Goal: Information Seeking & Learning: Check status

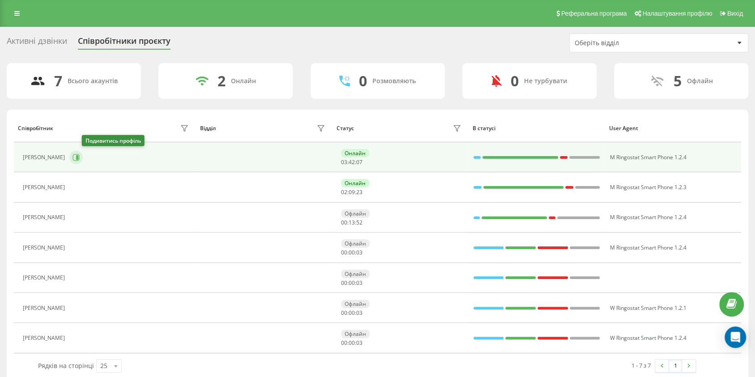
click at [83, 158] on button at bounding box center [75, 157] width 13 height 13
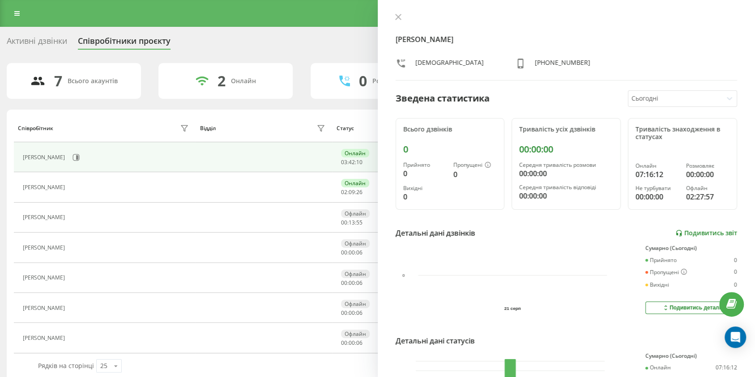
click at [715, 235] on link "Подивитись звіт" at bounding box center [706, 233] width 62 height 8
click at [400, 15] on icon at bounding box center [398, 17] width 6 height 6
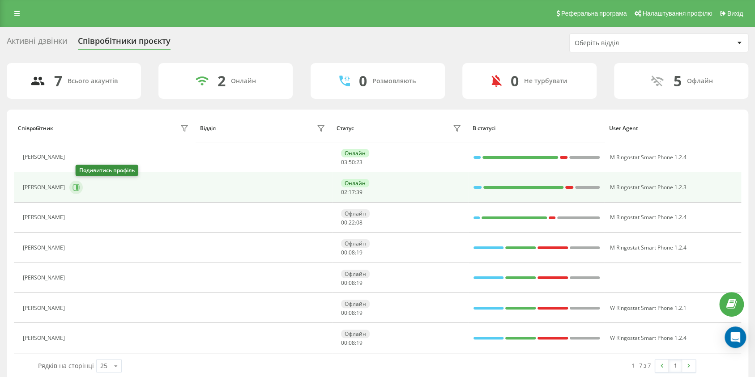
click at [80, 184] on icon at bounding box center [75, 187] width 7 height 7
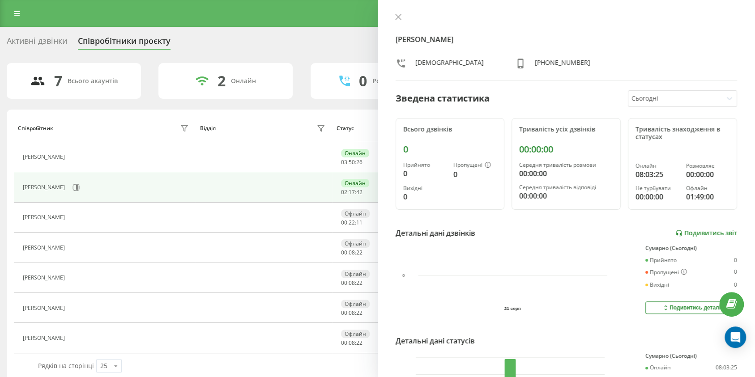
click at [707, 230] on link "Подивитись звіт" at bounding box center [706, 233] width 62 height 8
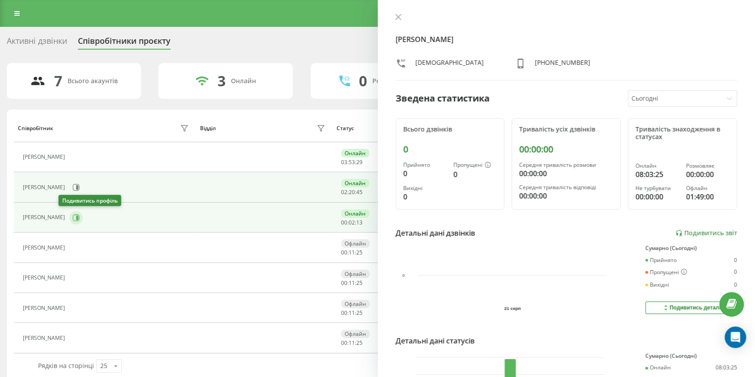
click at [76, 217] on icon at bounding box center [77, 217] width 2 height 4
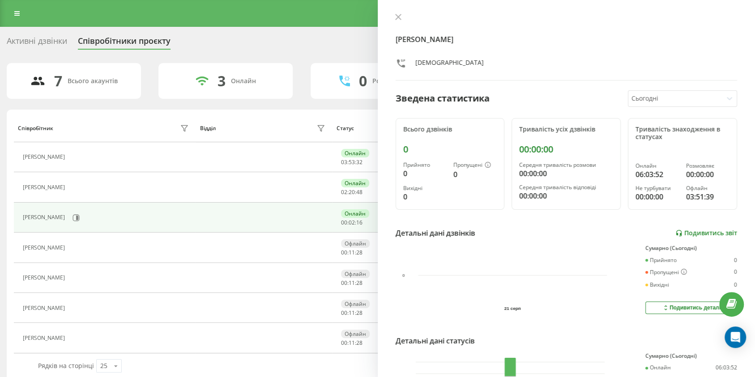
click at [695, 234] on link "Подивитись звіт" at bounding box center [706, 233] width 62 height 8
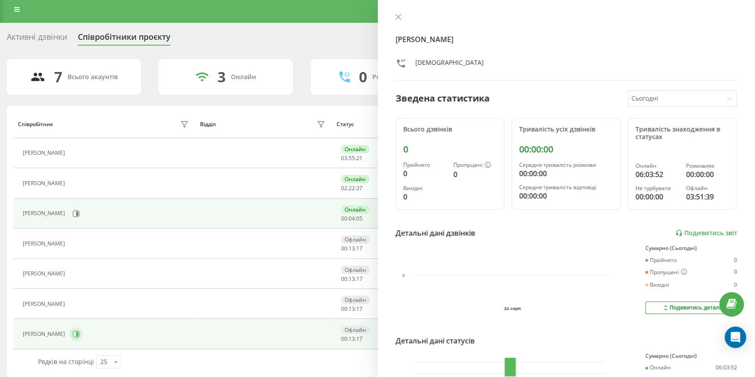
scroll to position [6, 0]
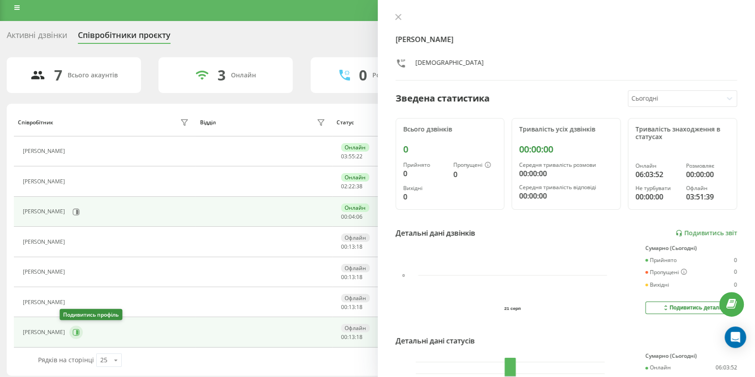
click at [76, 331] on icon at bounding box center [77, 332] width 2 height 4
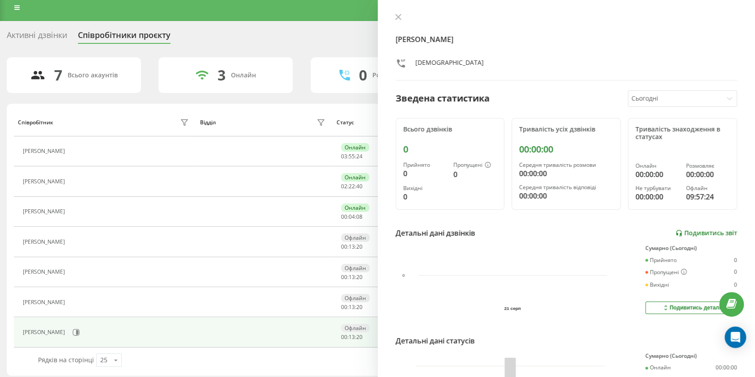
click at [689, 233] on link "Подивитись звіт" at bounding box center [706, 233] width 62 height 8
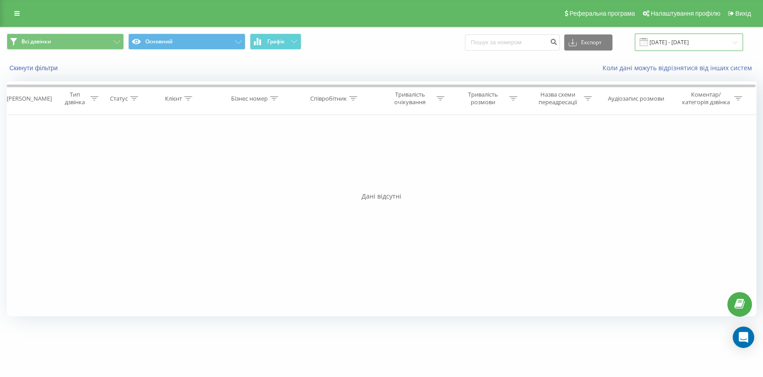
click at [686, 44] on input "[DATE] - [DATE]" at bounding box center [689, 42] width 108 height 17
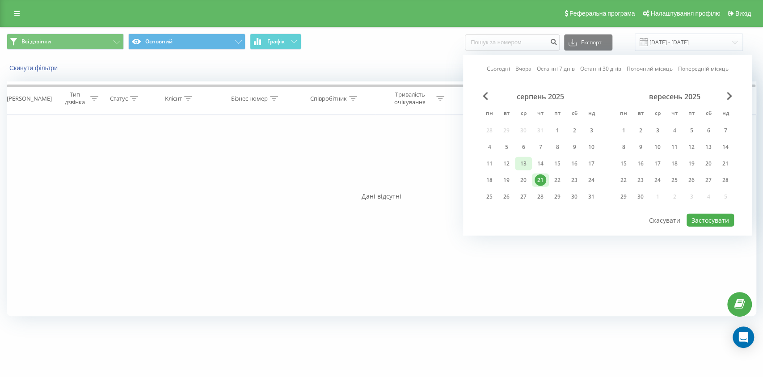
click at [530, 164] on div "13" at bounding box center [523, 163] width 17 height 13
click at [537, 175] on div "21" at bounding box center [541, 180] width 12 height 12
click at [692, 215] on button "Застосувати" at bounding box center [710, 220] width 47 height 13
type input "13.08.2025 - 21.08.2025"
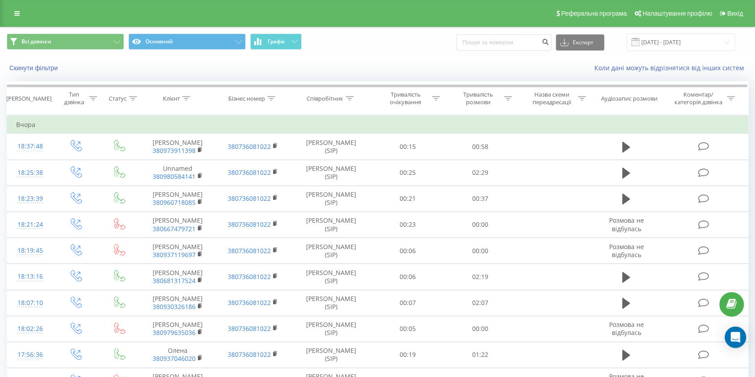
scroll to position [437, 0]
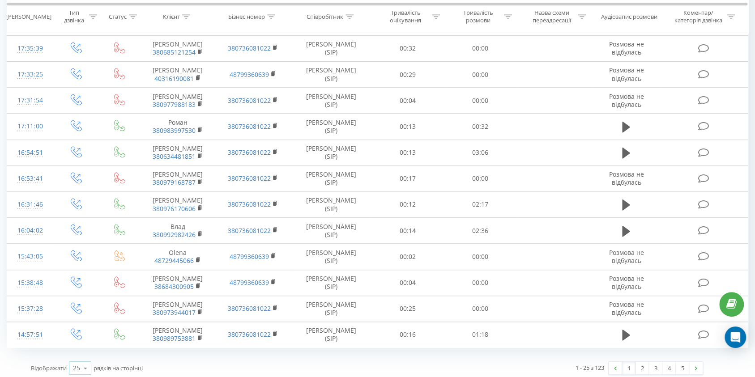
click at [89, 363] on icon at bounding box center [85, 368] width 13 height 17
click at [82, 351] on span "100" at bounding box center [78, 355] width 11 height 8
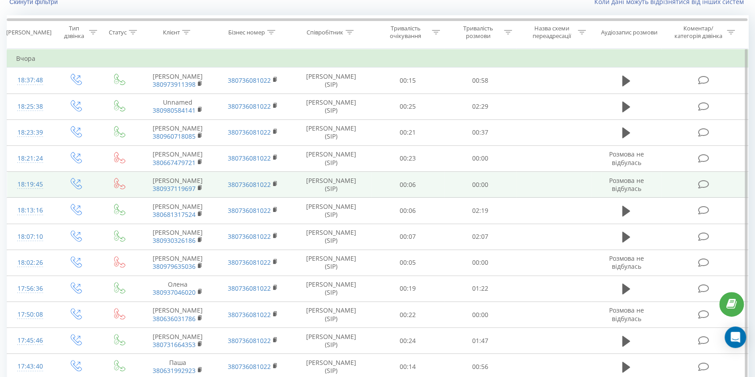
scroll to position [74, 0]
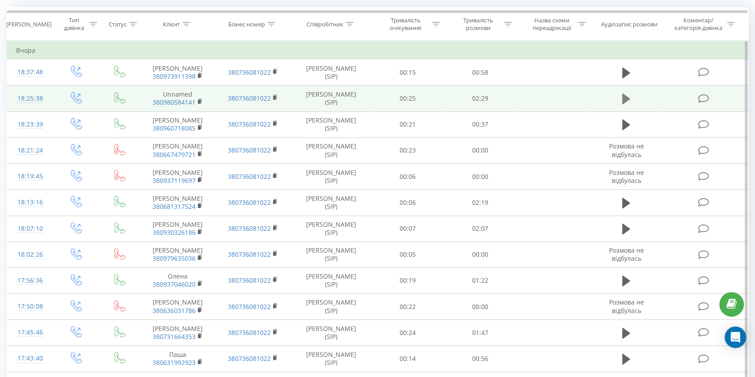
click at [623, 99] on icon at bounding box center [626, 98] width 8 height 11
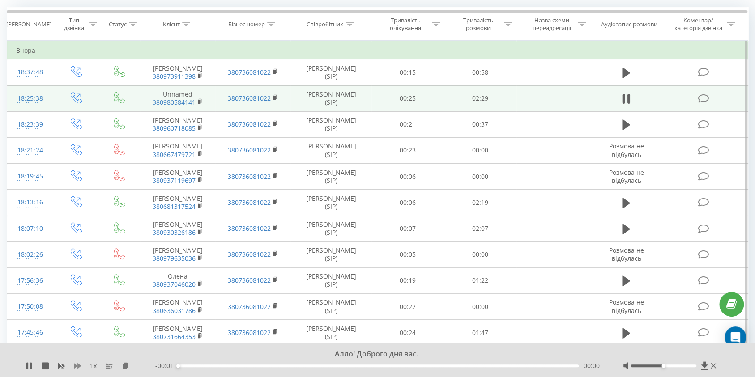
click at [75, 368] on icon at bounding box center [77, 365] width 7 height 7
click at [75, 368] on icon at bounding box center [77, 365] width 7 height 5
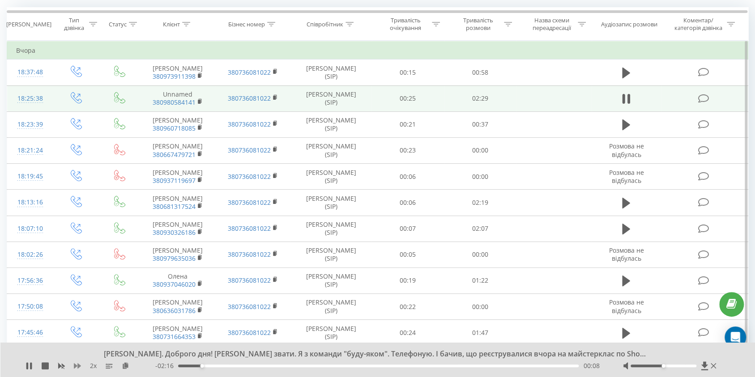
click at [79, 365] on icon at bounding box center [77, 365] width 7 height 5
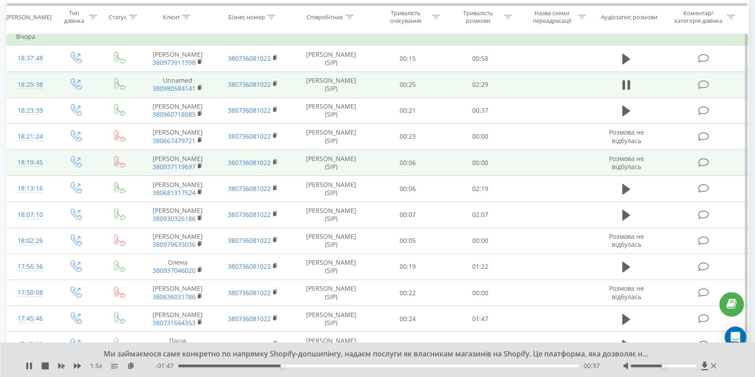
scroll to position [89, 0]
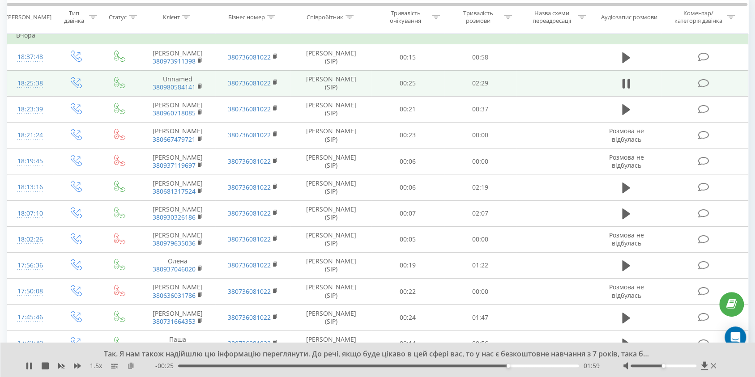
click at [130, 364] on icon at bounding box center [131, 365] width 8 height 6
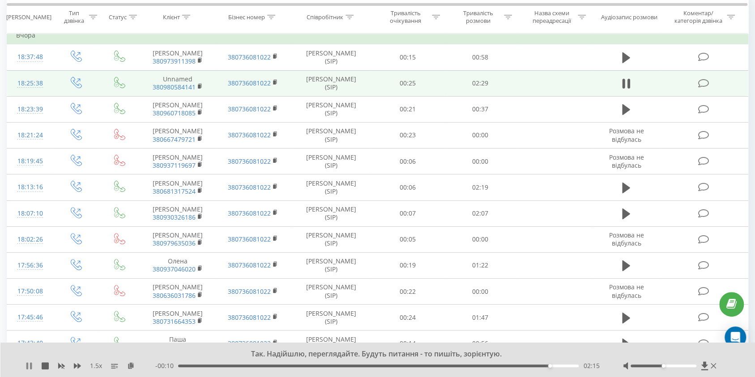
click at [30, 366] on icon at bounding box center [31, 365] width 2 height 7
drag, startPoint x: 131, startPoint y: 366, endPoint x: 172, endPoint y: 343, distance: 46.9
click at [131, 366] on icon at bounding box center [131, 365] width 8 height 6
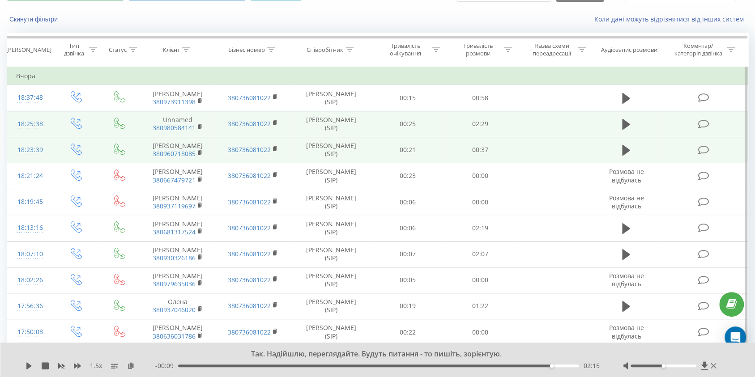
scroll to position [53, 0]
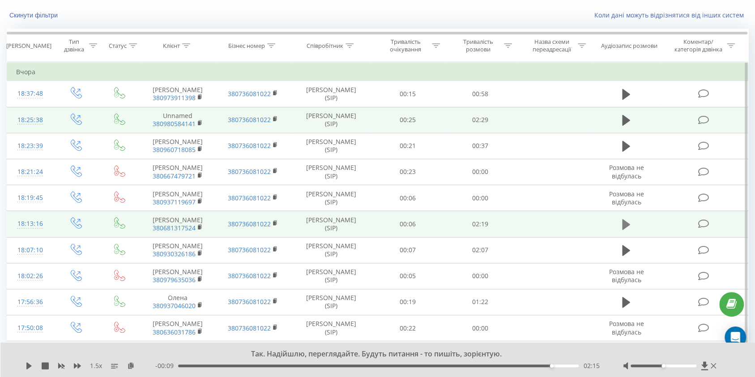
click at [625, 224] on icon at bounding box center [626, 224] width 8 height 11
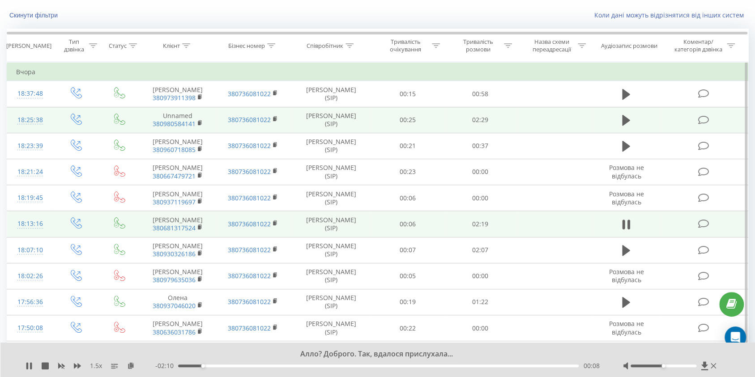
click at [237, 369] on div "- 02:10 00:08 00:08" at bounding box center [377, 365] width 445 height 9
click at [242, 367] on div "- 02:09 00:09 00:09" at bounding box center [377, 365] width 445 height 9
click at [244, 365] on div "00:09" at bounding box center [378, 366] width 400 height 3
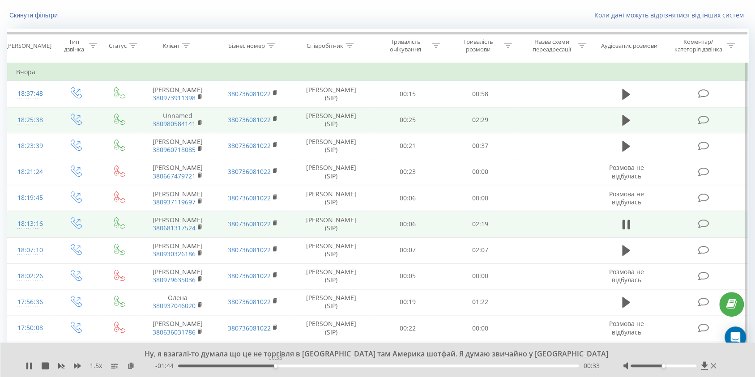
click at [275, 365] on div "00:33" at bounding box center [378, 366] width 400 height 3
click at [310, 365] on div "00:45" at bounding box center [378, 366] width 400 height 3
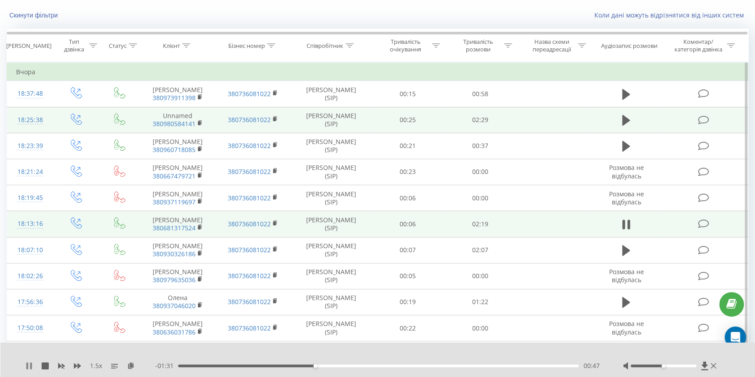
click at [27, 364] on icon at bounding box center [27, 365] width 2 height 7
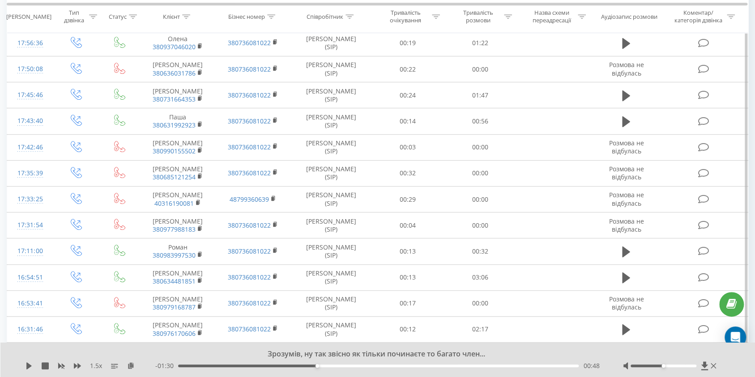
scroll to position [349, 0]
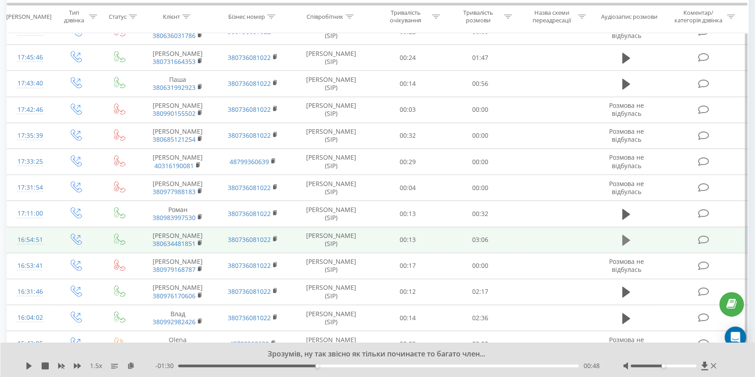
click at [627, 238] on icon at bounding box center [626, 240] width 8 height 11
click at [216, 365] on div "00:07" at bounding box center [378, 366] width 400 height 3
click at [237, 366] on div "00:19" at bounding box center [378, 366] width 400 height 3
click at [252, 366] on div "00:34" at bounding box center [378, 366] width 400 height 3
click at [273, 366] on div "00:44" at bounding box center [378, 366] width 400 height 3
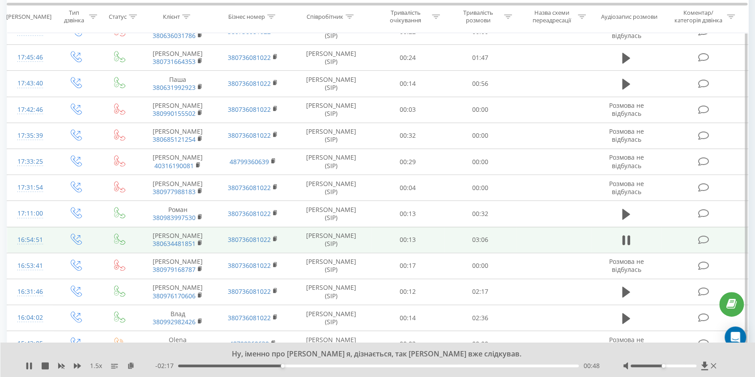
click at [318, 366] on div "00:48" at bounding box center [378, 366] width 400 height 3
click at [344, 366] on div "01:17" at bounding box center [378, 366] width 400 height 3
click at [380, 365] on div "01:33" at bounding box center [378, 366] width 400 height 3
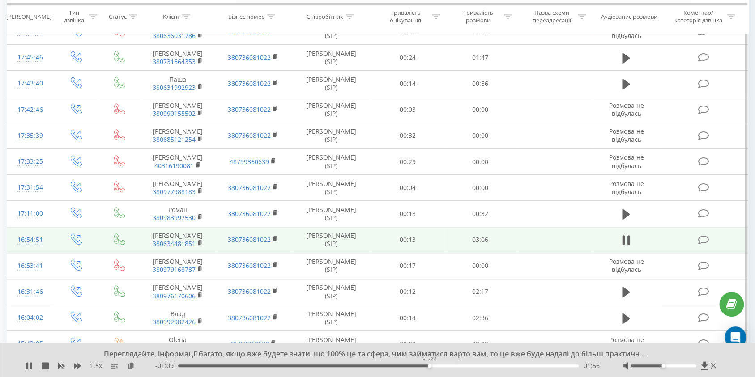
click at [429, 365] on div "01:56" at bounding box center [378, 366] width 400 height 3
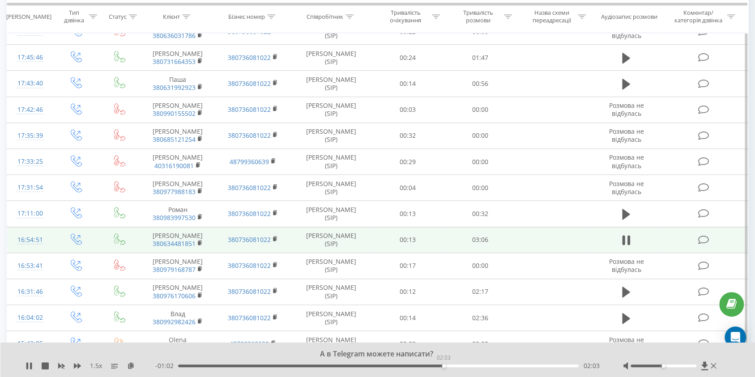
click at [443, 365] on div "02:03" at bounding box center [378, 366] width 400 height 3
click at [463, 366] on div "02:05" at bounding box center [378, 366] width 400 height 3
click at [498, 366] on div "02:14" at bounding box center [378, 366] width 400 height 3
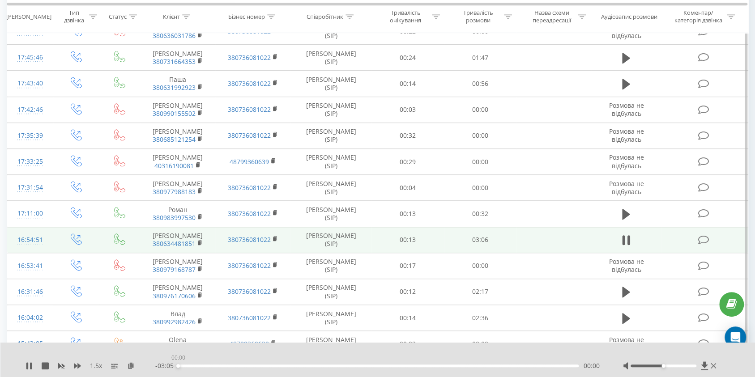
click at [521, 366] on div "00:00" at bounding box center [378, 366] width 400 height 3
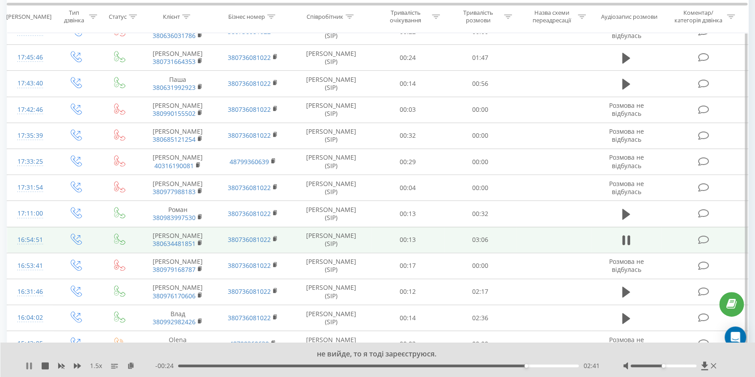
click at [32, 367] on icon at bounding box center [28, 365] width 7 height 7
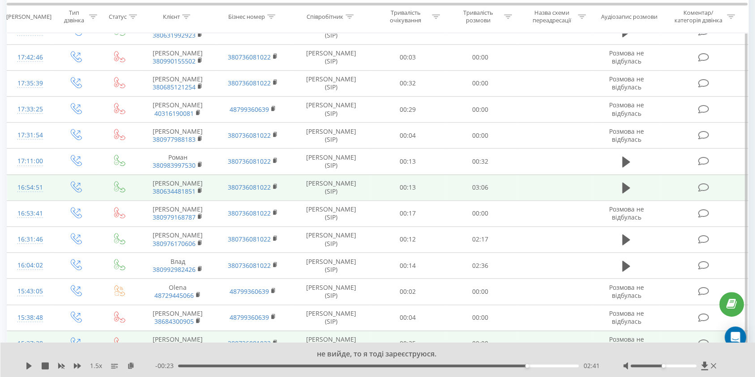
scroll to position [408, 0]
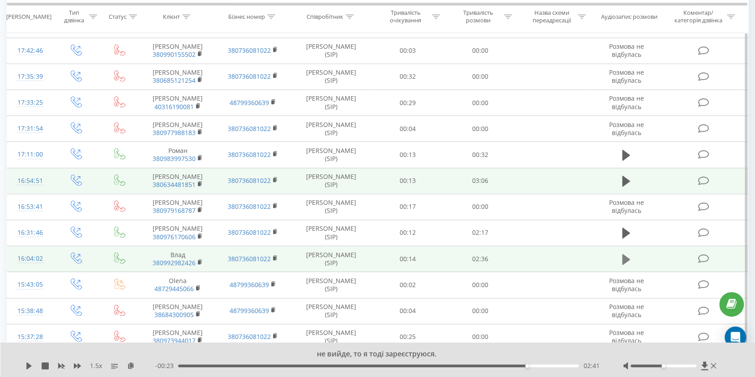
click at [626, 254] on icon at bounding box center [626, 259] width 8 height 11
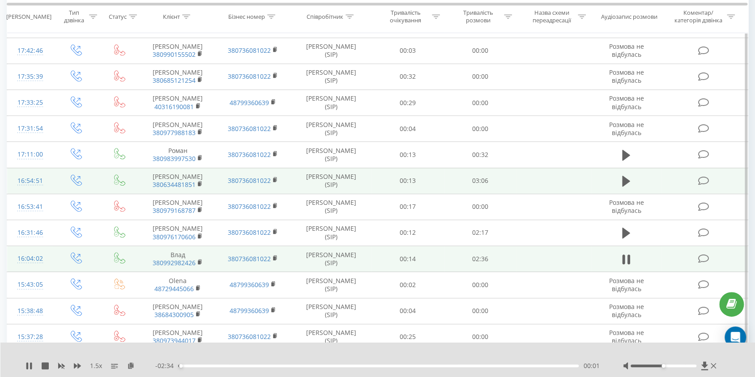
click at [186, 366] on div "00:01" at bounding box center [378, 366] width 400 height 3
click at [202, 365] on div "00:04" at bounding box center [378, 366] width 400 height 3
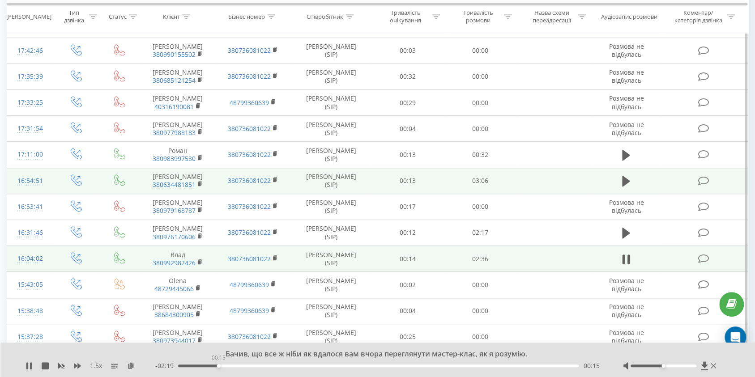
click at [218, 365] on div "00:15" at bounding box center [378, 366] width 400 height 3
click at [241, 365] on div "00:16" at bounding box center [378, 366] width 400 height 3
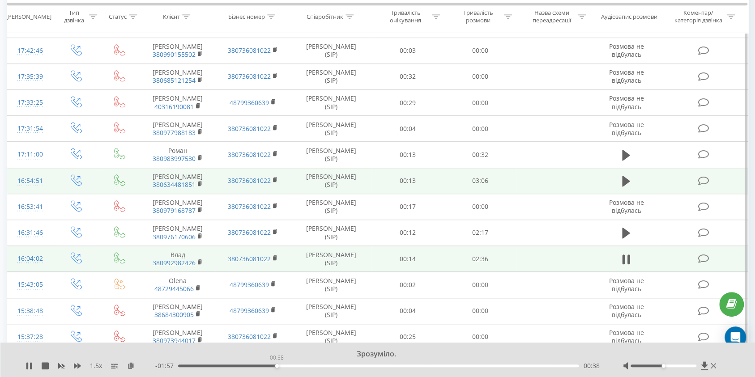
click at [276, 365] on div "00:38" at bounding box center [378, 366] width 400 height 3
click at [297, 365] on div "00:41" at bounding box center [378, 366] width 400 height 3
click at [363, 365] on div "01:12" at bounding box center [378, 366] width 400 height 3
click at [389, 365] on div "01:17" at bounding box center [378, 366] width 400 height 3
click at [410, 365] on div "01:30" at bounding box center [378, 366] width 400 height 3
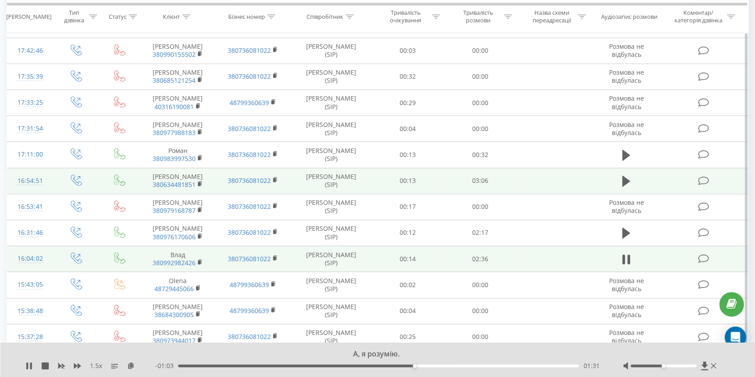
click at [425, 365] on div "01:31" at bounding box center [378, 366] width 400 height 3
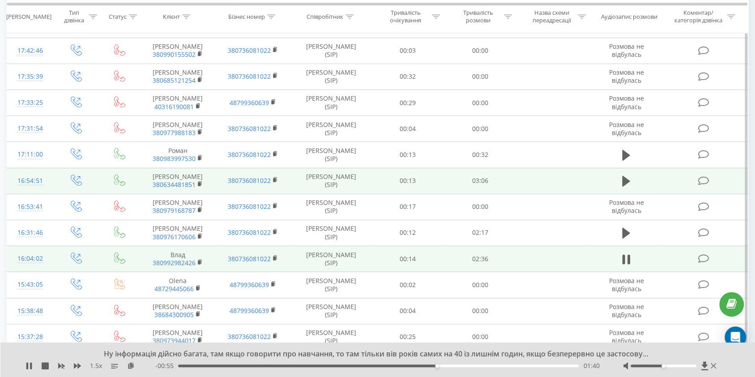
click at [454, 363] on div "- 00:55 01:40 01:40" at bounding box center [377, 365] width 445 height 9
click at [458, 367] on div "01:41" at bounding box center [378, 366] width 400 height 3
click at [479, 366] on div "01:57" at bounding box center [378, 366] width 400 height 3
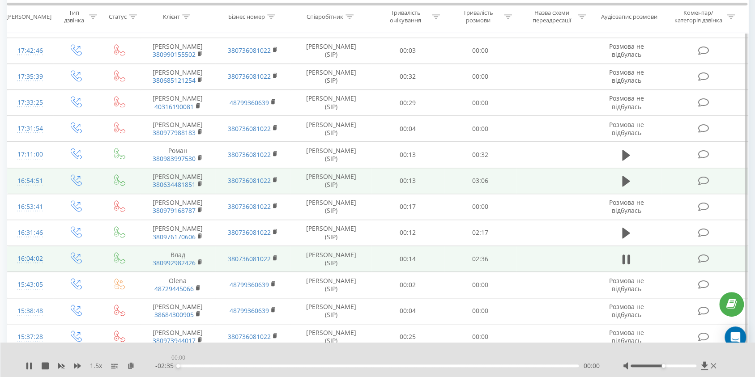
click at [507, 366] on div "00:00" at bounding box center [378, 366] width 400 height 3
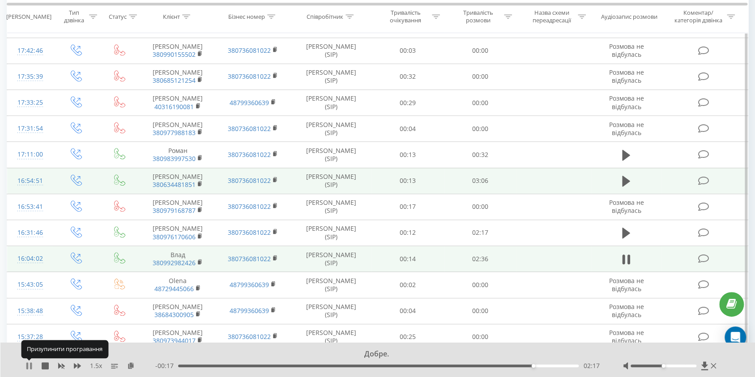
click at [31, 365] on icon at bounding box center [31, 365] width 2 height 7
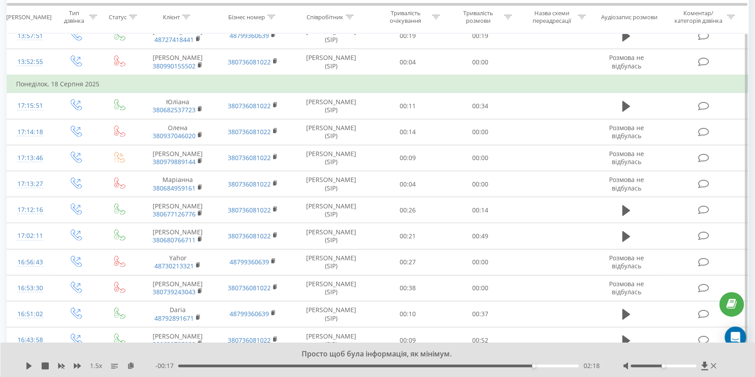
scroll to position [1561, 0]
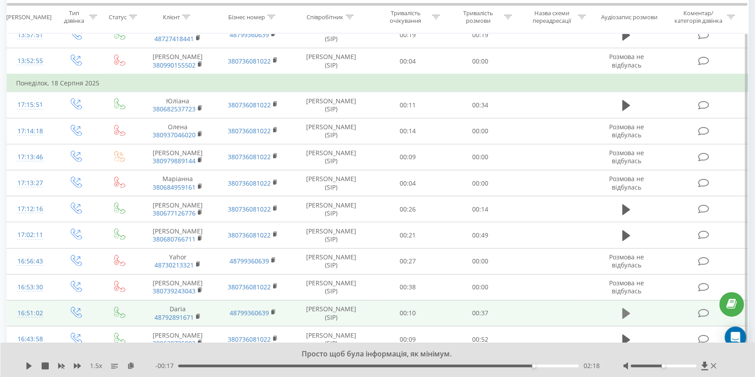
click at [622, 308] on icon at bounding box center [626, 313] width 8 height 11
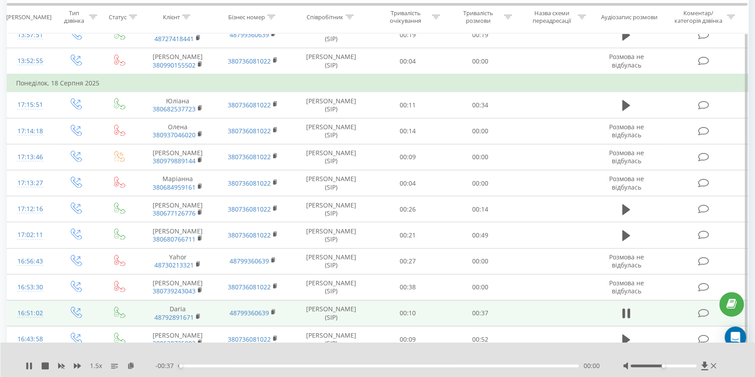
click at [191, 367] on div "- 00:37 00:00 00:00" at bounding box center [377, 365] width 445 height 9
click at [254, 364] on div "- 00:37 00:01 00:01" at bounding box center [377, 365] width 445 height 9
click at [255, 365] on div "00:07" at bounding box center [378, 366] width 400 height 3
click at [322, 364] on div "- 00:29 00:08 00:08" at bounding box center [377, 365] width 445 height 9
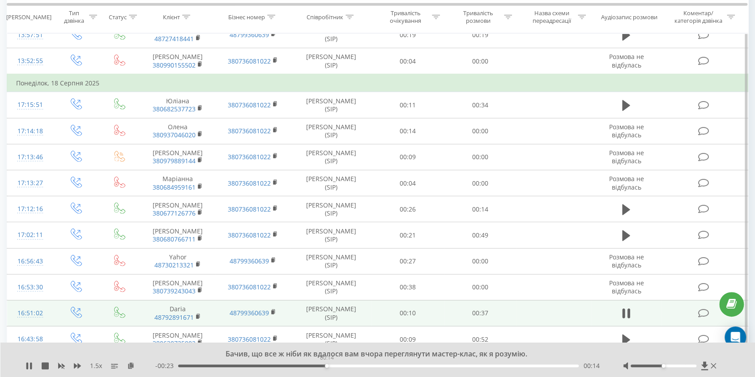
click at [326, 365] on div "00:14" at bounding box center [378, 366] width 400 height 3
click at [360, 367] on div "00:15" at bounding box center [378, 366] width 400 height 3
click at [627, 309] on icon at bounding box center [628, 314] width 3 height 10
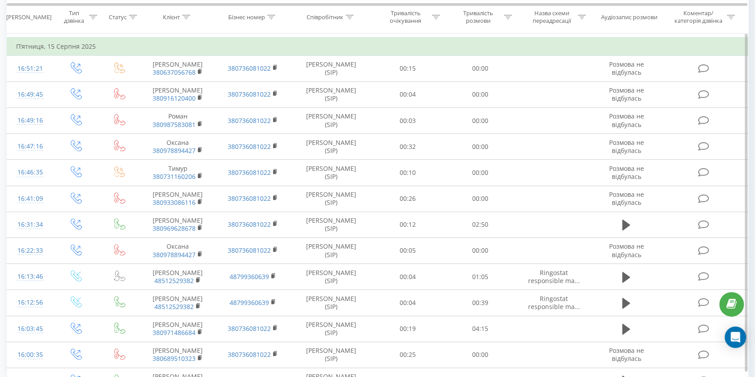
scroll to position [2412, 0]
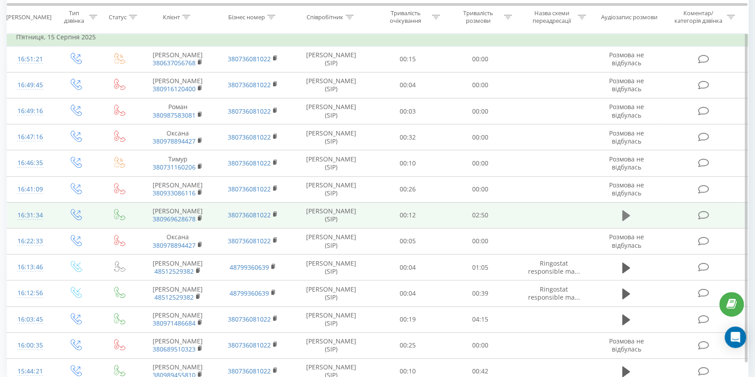
click at [624, 210] on icon at bounding box center [626, 215] width 8 height 11
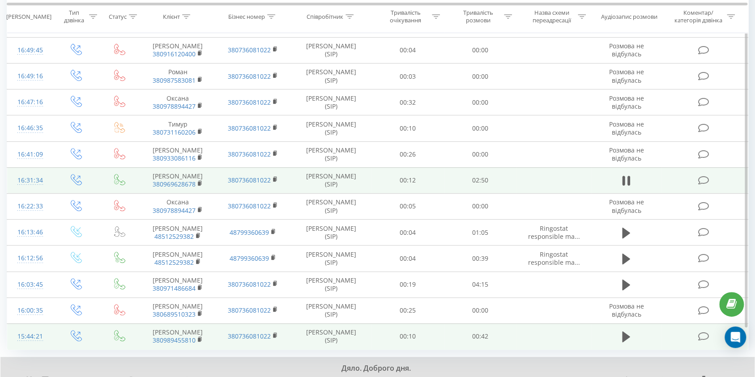
scroll to position [2452, 0]
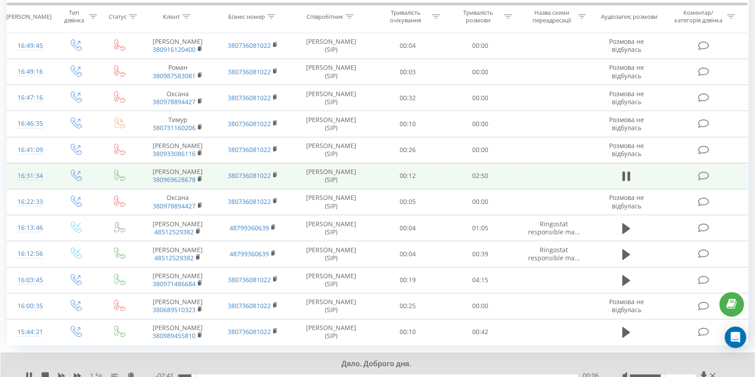
click at [211, 371] on div "- 02:41 00:06 00:06" at bounding box center [377, 375] width 444 height 9
click at [214, 374] on div "00:06" at bounding box center [378, 375] width 400 height 3
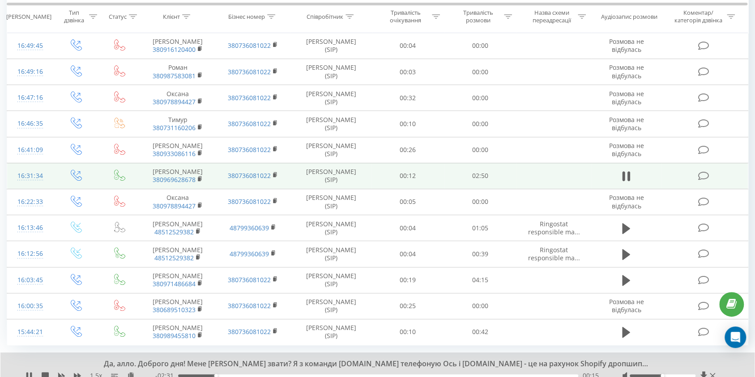
click at [235, 374] on div "00:15" at bounding box center [378, 375] width 400 height 3
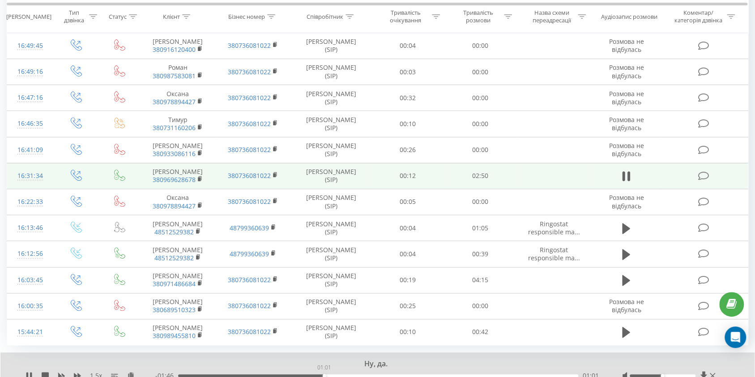
click at [324, 374] on div "01:01" at bounding box center [378, 375] width 400 height 3
drag, startPoint x: 664, startPoint y: 354, endPoint x: 712, endPoint y: 352, distance: 48.3
click at [712, 371] on div at bounding box center [669, 375] width 95 height 9
click at [397, 374] on div "01:31" at bounding box center [378, 375] width 400 height 3
click at [418, 374] on div "01:32" at bounding box center [378, 375] width 400 height 3
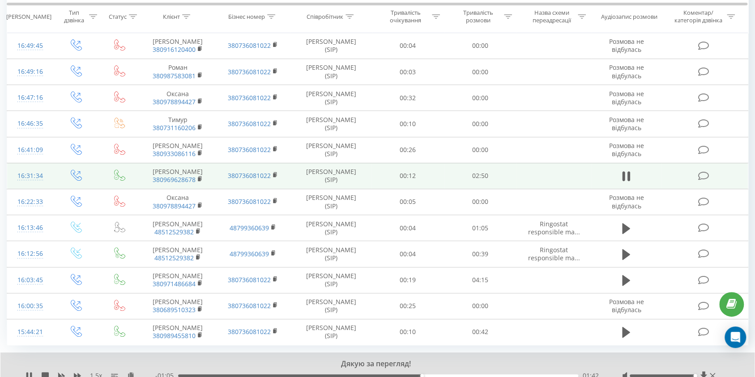
click at [442, 374] on div "01:42" at bounding box center [378, 375] width 400 height 3
click at [488, 374] on div "02:09" at bounding box center [378, 375] width 400 height 3
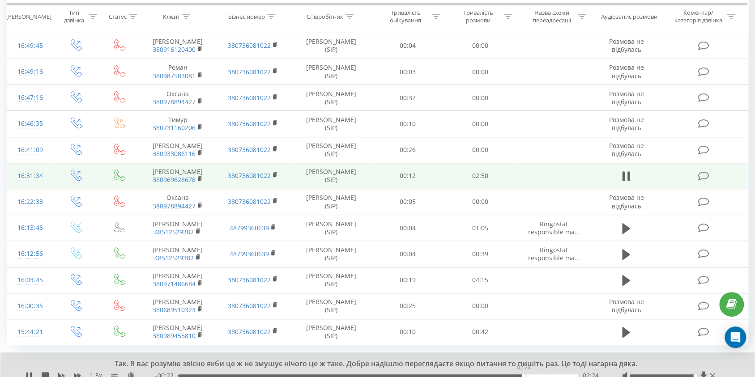
click at [523, 374] on div "02:24" at bounding box center [378, 375] width 400 height 3
click at [28, 372] on icon at bounding box center [27, 375] width 2 height 7
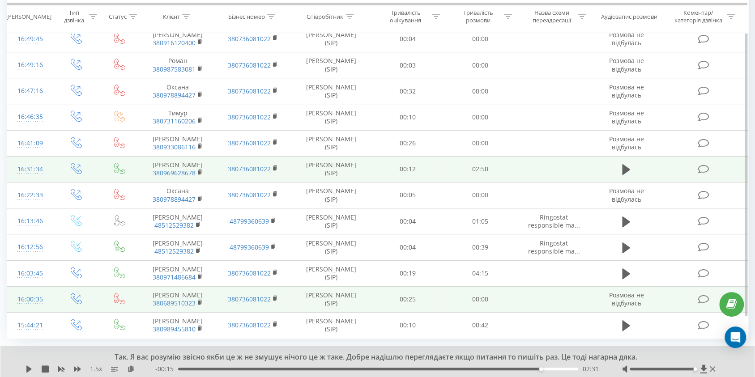
scroll to position [2462, 0]
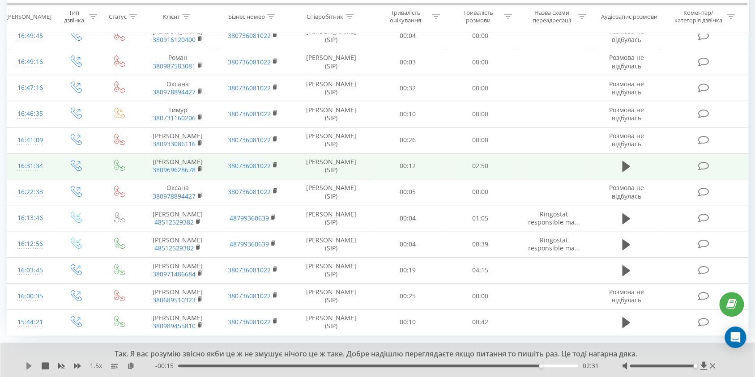
click at [27, 362] on icon at bounding box center [28, 365] width 5 height 7
click at [27, 362] on icon at bounding box center [27, 365] width 2 height 7
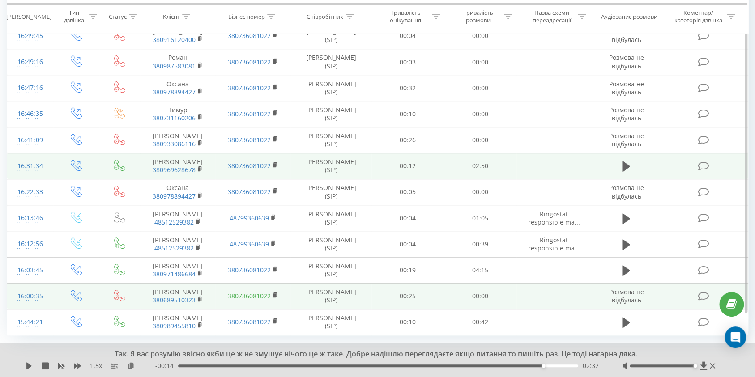
scroll to position [2466, 0]
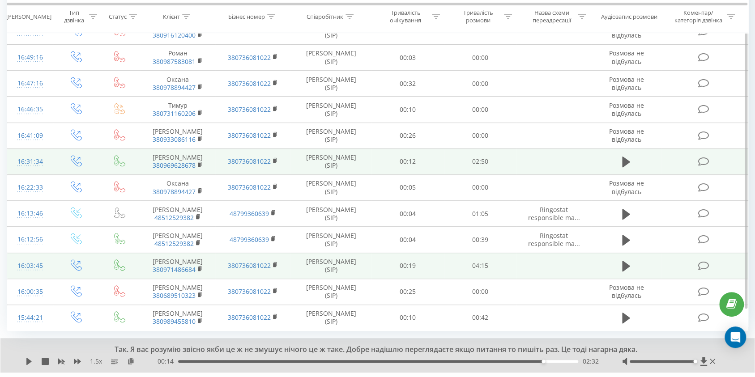
click at [634, 253] on td at bounding box center [625, 266] width 69 height 26
click at [629, 261] on icon at bounding box center [626, 266] width 8 height 11
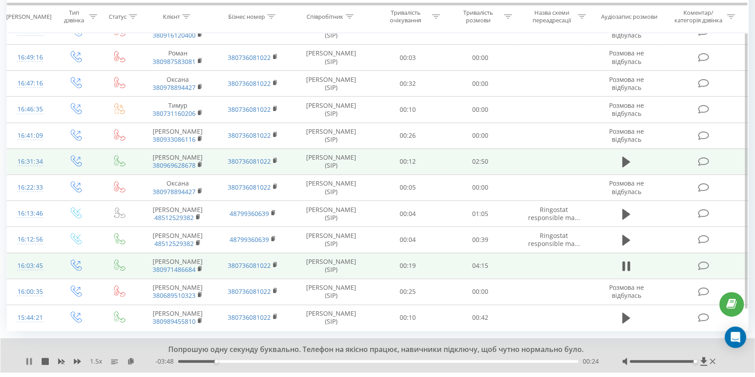
click at [27, 358] on icon at bounding box center [27, 361] width 2 height 7
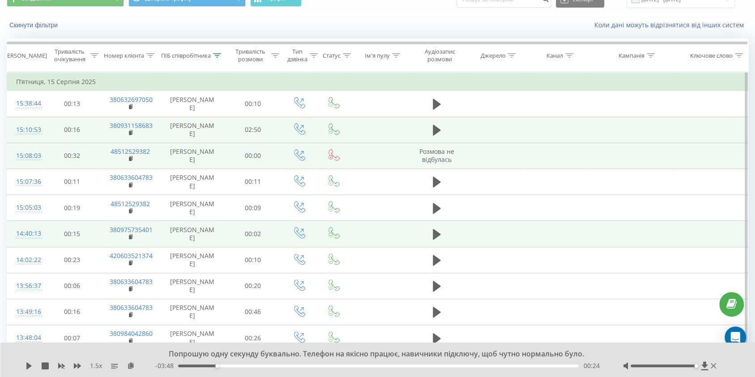
scroll to position [25, 0]
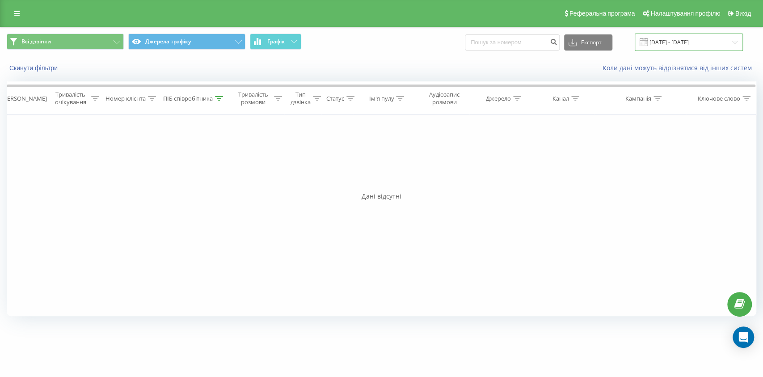
click at [676, 44] on input "[DATE] - [DATE]" at bounding box center [689, 42] width 108 height 17
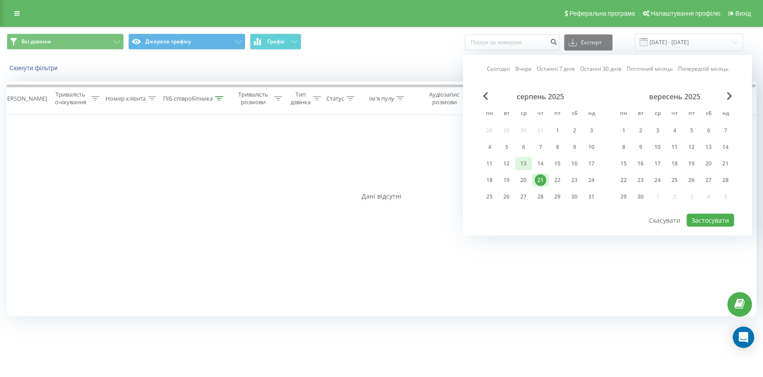
click at [524, 161] on div "13" at bounding box center [524, 164] width 12 height 12
click at [541, 178] on div "21" at bounding box center [541, 180] width 12 height 12
click at [714, 214] on button "Застосувати" at bounding box center [710, 220] width 47 height 13
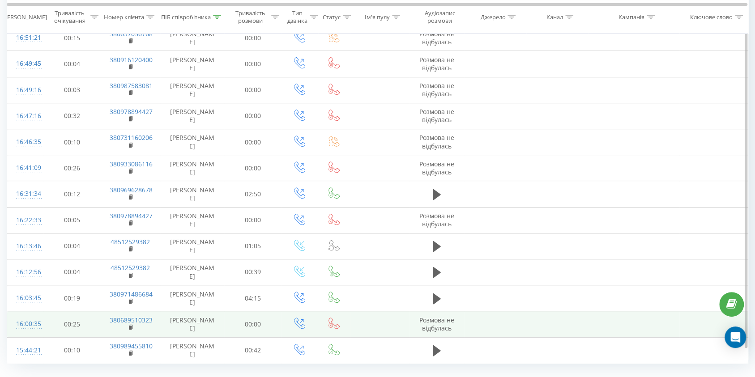
scroll to position [2426, 0]
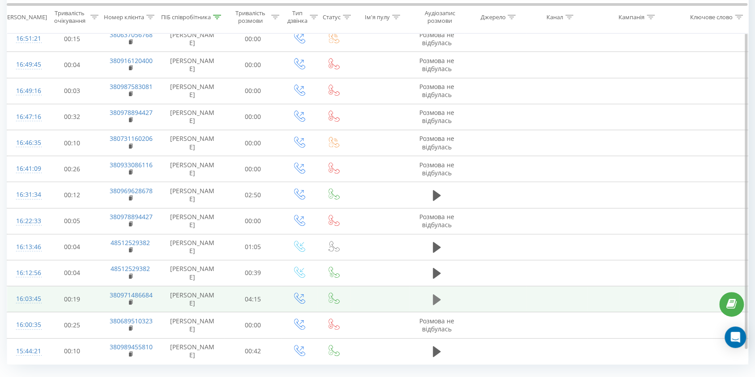
click at [437, 294] on icon at bounding box center [436, 299] width 8 height 11
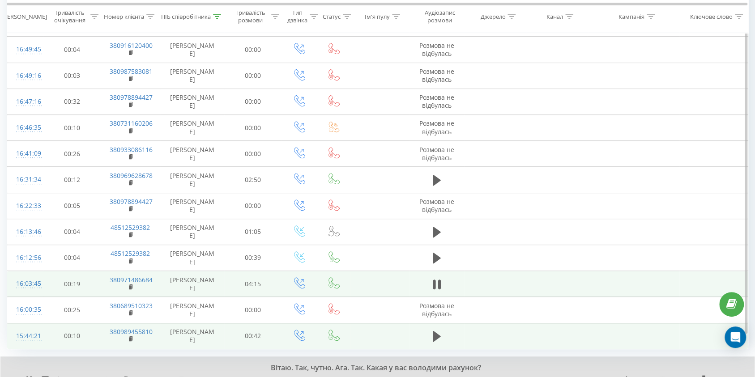
scroll to position [2443, 0]
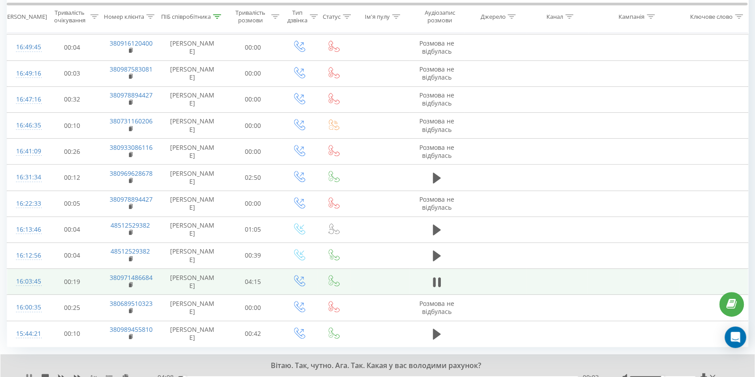
click at [25, 374] on icon at bounding box center [28, 377] width 7 height 7
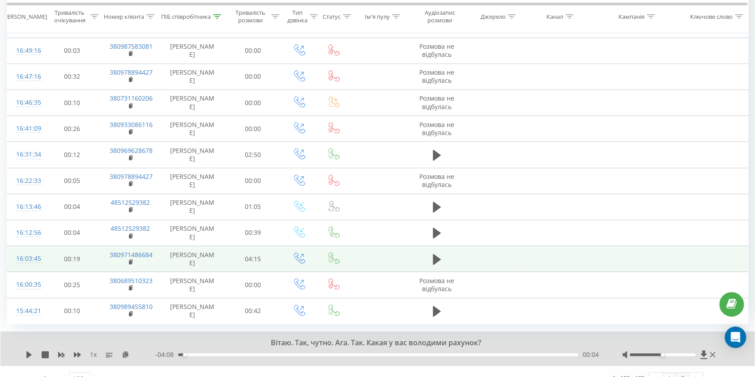
click at [680, 373] on link "2" at bounding box center [681, 379] width 13 height 13
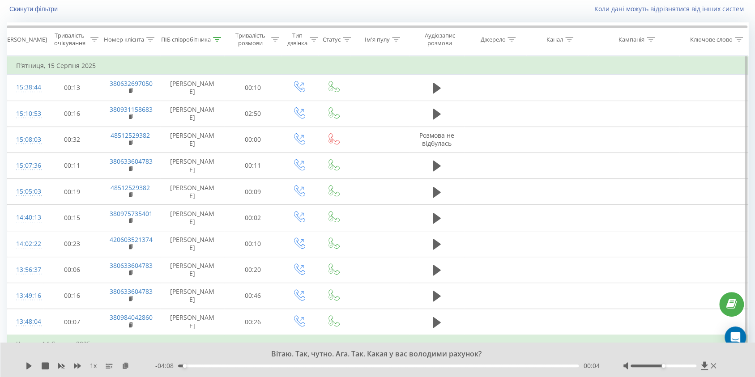
scroll to position [455, 0]
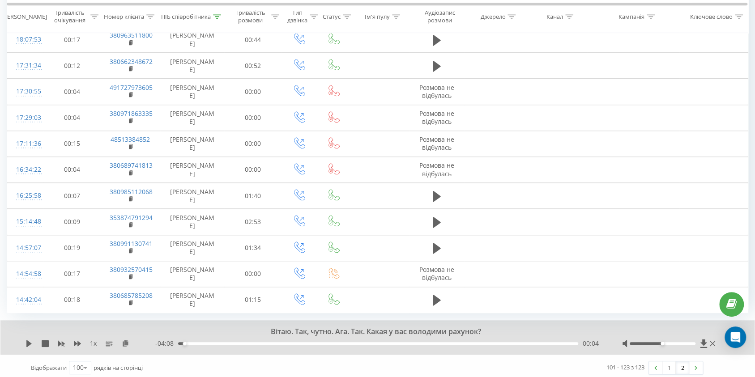
click at [683, 365] on link "2" at bounding box center [681, 367] width 13 height 13
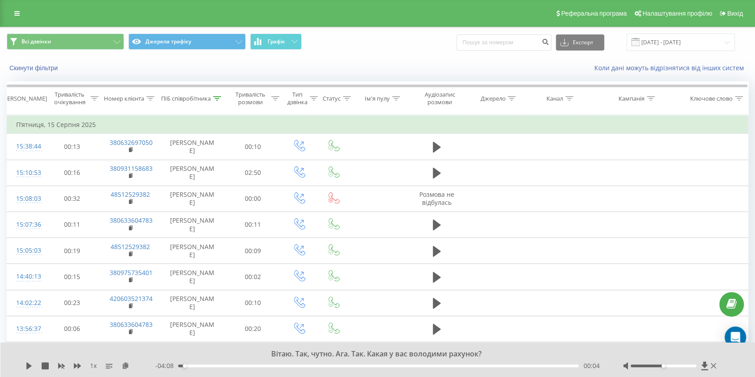
scroll to position [0, 0]
click at [674, 41] on input "13.08.2025 - 21.08.2025" at bounding box center [680, 41] width 108 height 17
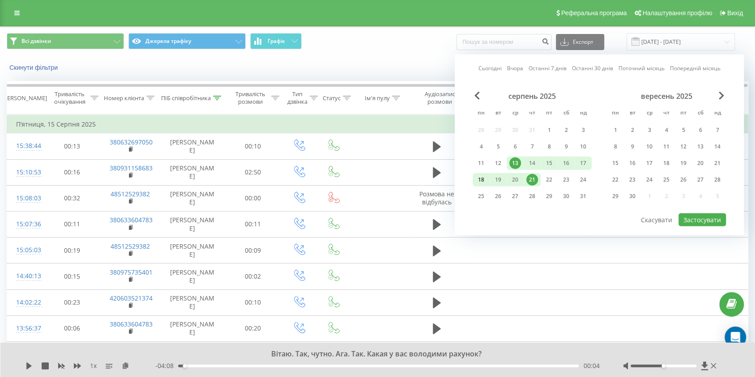
click at [478, 179] on div "18" at bounding box center [481, 180] width 12 height 12
click at [510, 178] on div "20" at bounding box center [515, 180] width 12 height 12
click at [481, 176] on div "18" at bounding box center [481, 180] width 12 height 12
click at [513, 178] on div "20" at bounding box center [515, 180] width 12 height 12
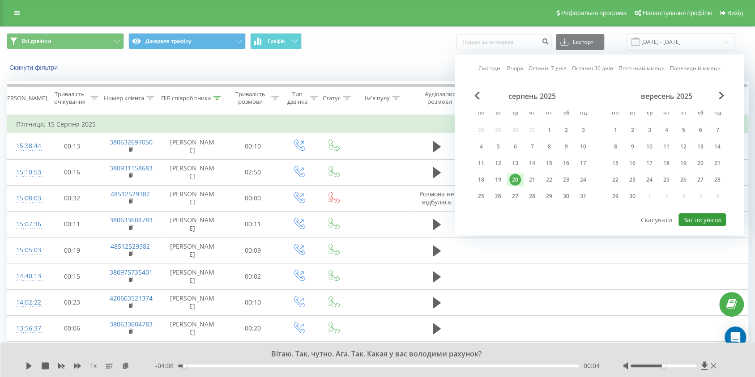
click at [686, 217] on button "Застосувати" at bounding box center [701, 219] width 47 height 13
type input "20.08.2025 - 20.08.2025"
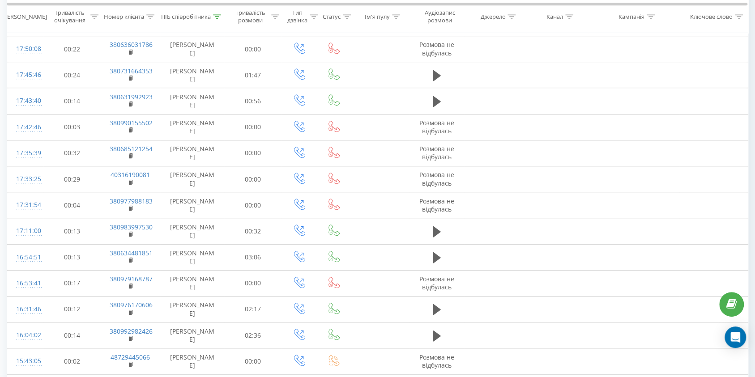
scroll to position [335, 0]
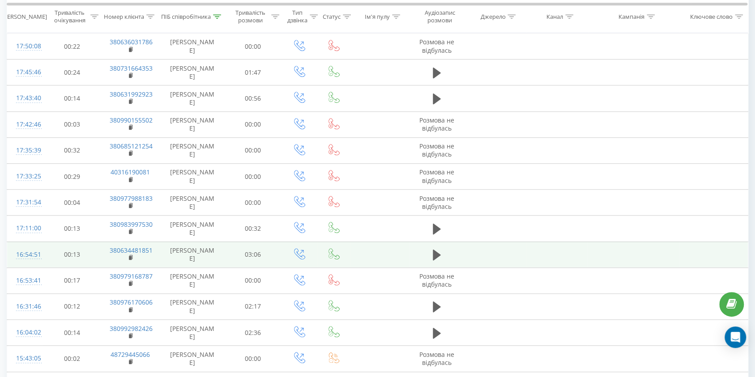
click at [422, 253] on td at bounding box center [436, 255] width 55 height 26
click at [436, 254] on icon at bounding box center [436, 255] width 8 height 11
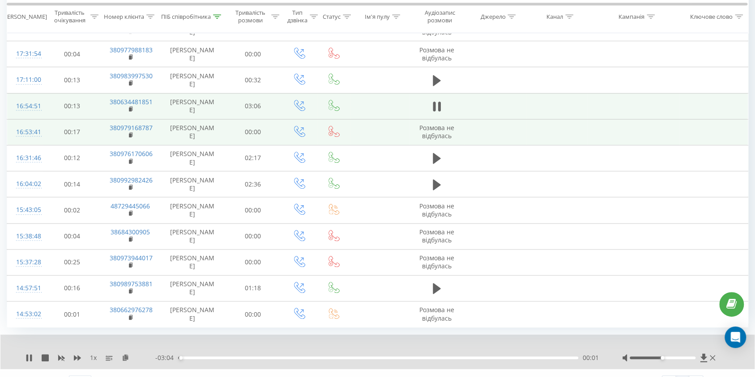
scroll to position [497, 0]
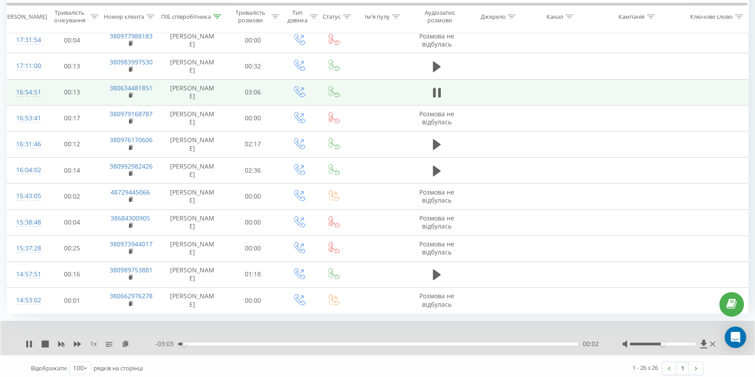
click at [189, 343] on div "00:02" at bounding box center [378, 344] width 400 height 3
click at [78, 341] on icon at bounding box center [77, 343] width 7 height 5
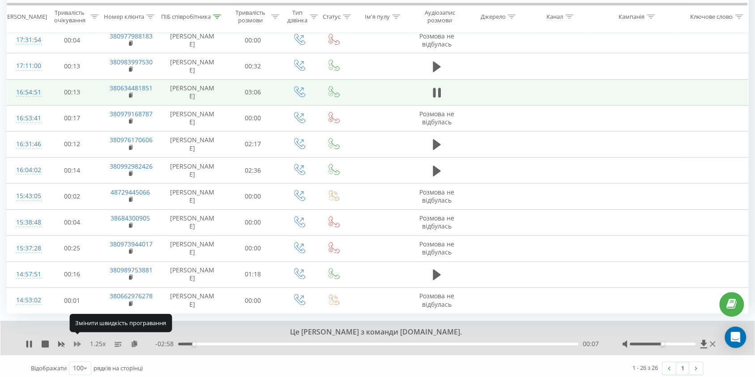
click at [78, 341] on icon at bounding box center [77, 343] width 7 height 5
click at [248, 341] on div "- 02:56 00:09 00:09" at bounding box center [377, 343] width 444 height 9
click at [248, 343] on div "00:10" at bounding box center [378, 344] width 400 height 3
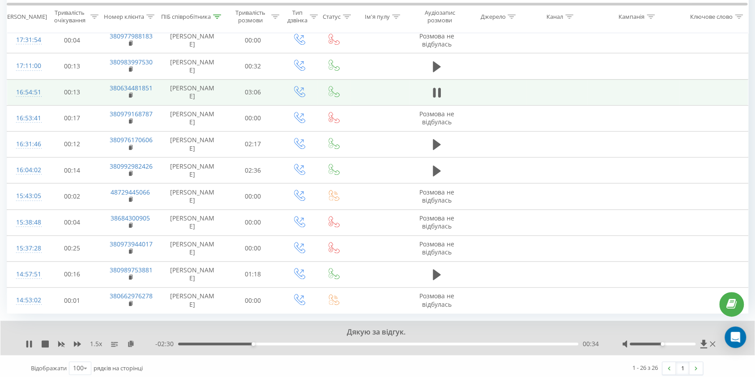
click at [290, 339] on div "- 02:30 00:34 00:34" at bounding box center [377, 343] width 444 height 9
click at [297, 343] on div "00:55" at bounding box center [378, 344] width 400 height 3
click at [335, 343] on div "00:56" at bounding box center [378, 344] width 400 height 3
drag, startPoint x: 25, startPoint y: 339, endPoint x: 68, endPoint y: 338, distance: 42.1
click at [25, 340] on icon at bounding box center [28, 343] width 7 height 7
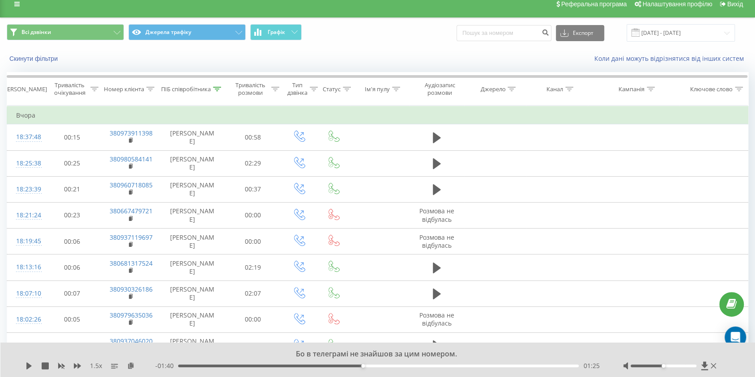
scroll to position [0, 0]
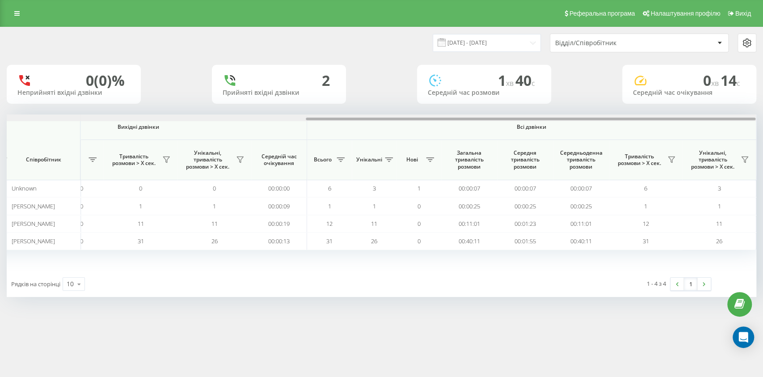
click at [581, 119] on div at bounding box center [531, 119] width 450 height 3
click at [526, 55] on div "25.06.2025 - 25.06.2025 Відділ/Співробітник" at bounding box center [381, 42] width 763 height 31
click at [521, 47] on input "25.06.2025 - 25.06.2025" at bounding box center [487, 42] width 108 height 17
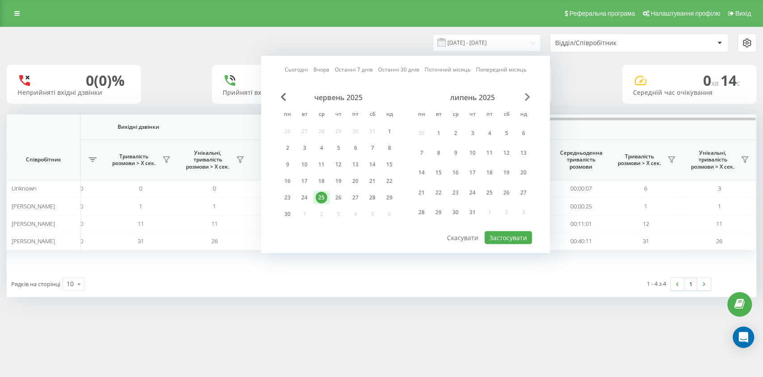
click at [526, 97] on span "Next Month" at bounding box center [527, 97] width 5 height 8
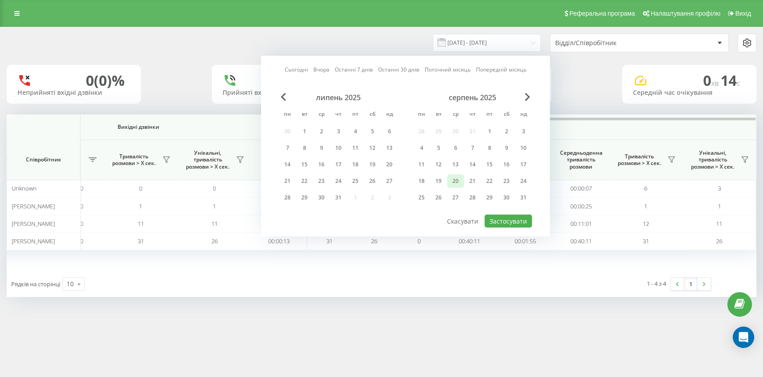
click at [453, 180] on div "20" at bounding box center [456, 181] width 12 height 12
click at [513, 218] on button "Застосувати" at bounding box center [508, 221] width 47 height 13
type input "20.08.2025 - 20.08.2025"
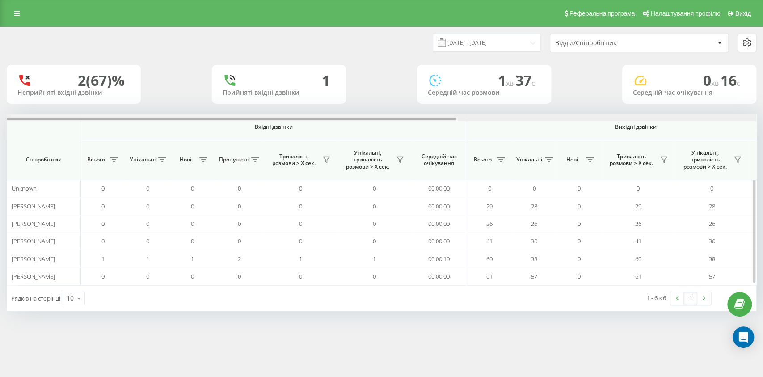
click at [690, 119] on div at bounding box center [382, 117] width 750 height 7
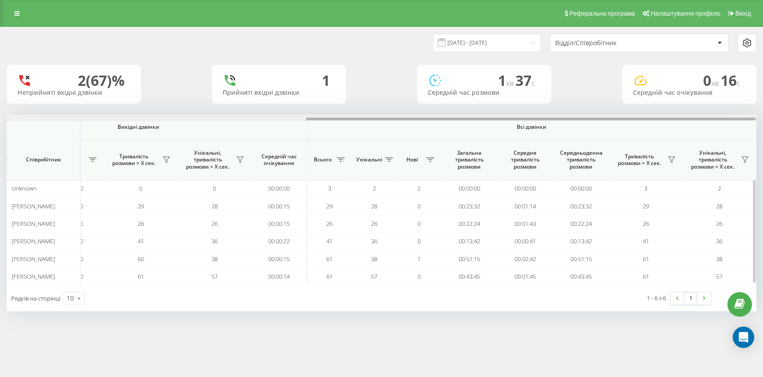
click at [690, 119] on div at bounding box center [531, 119] width 450 height 3
click at [670, 158] on icon at bounding box center [672, 160] width 6 height 6
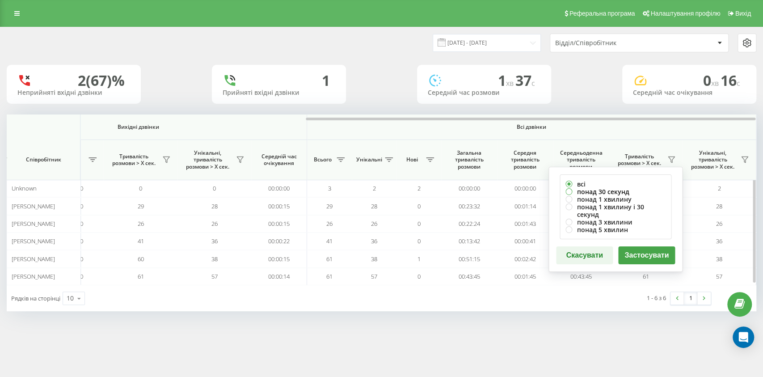
click at [618, 191] on label "понад 30 секунд" at bounding box center [616, 192] width 100 height 8
radio input "true"
click at [645, 246] on button "Застосувати" at bounding box center [647, 255] width 57 height 18
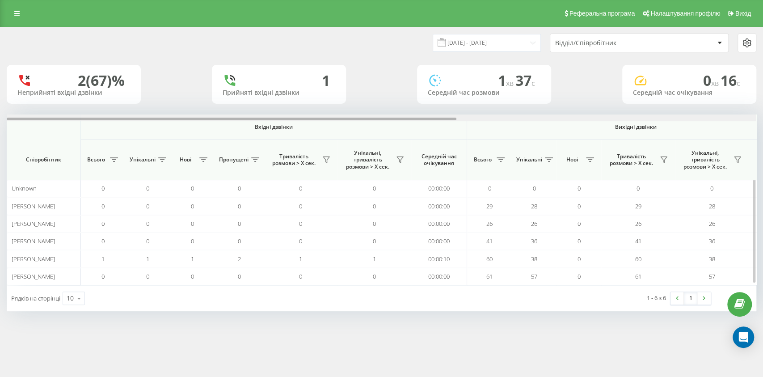
click at [706, 117] on div at bounding box center [382, 117] width 750 height 7
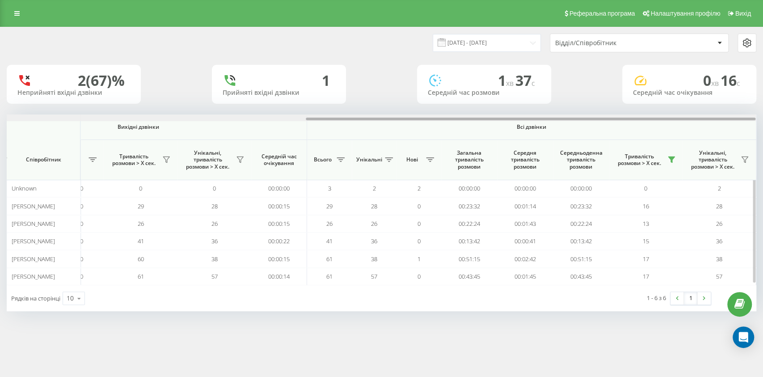
click at [706, 117] on div at bounding box center [382, 117] width 750 height 7
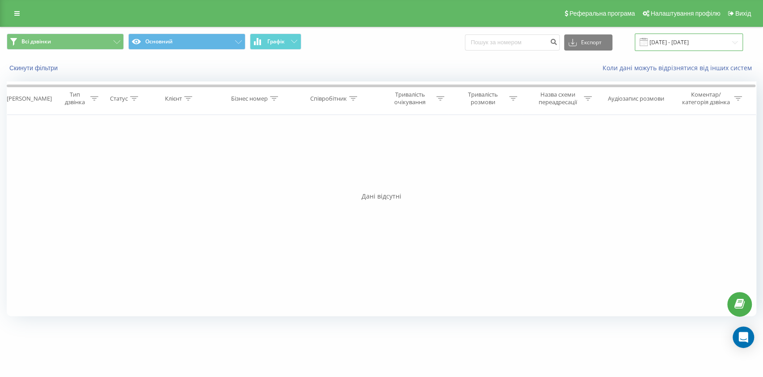
click at [679, 47] on input "[DATE] - [DATE]" at bounding box center [689, 42] width 108 height 17
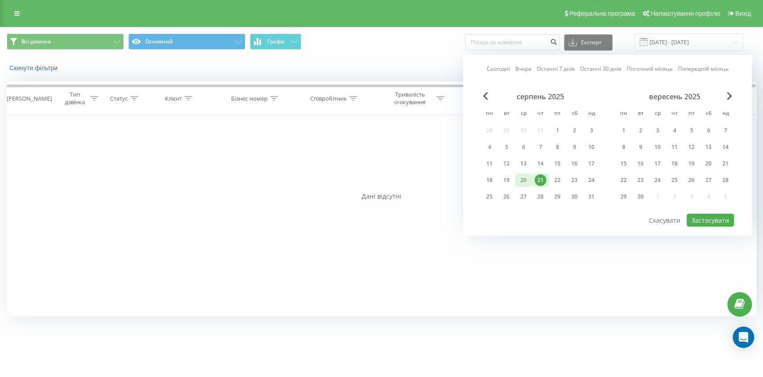
click at [522, 176] on div "20" at bounding box center [524, 180] width 12 height 12
click at [535, 161] on div "14" at bounding box center [541, 164] width 12 height 12
click at [704, 217] on button "Застосувати" at bounding box center [710, 220] width 47 height 13
type input "[DATE] - [DATE]"
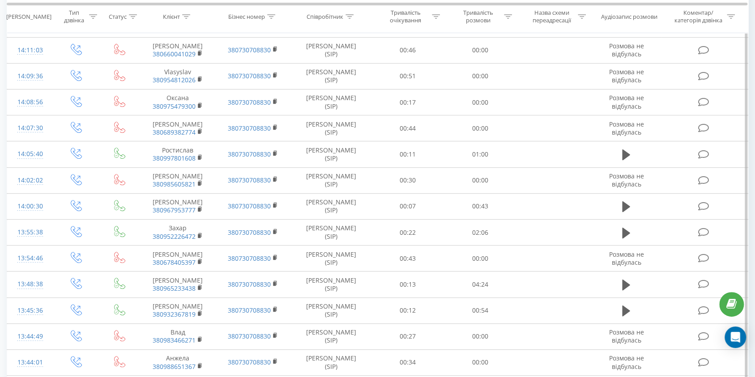
scroll to position [239, 0]
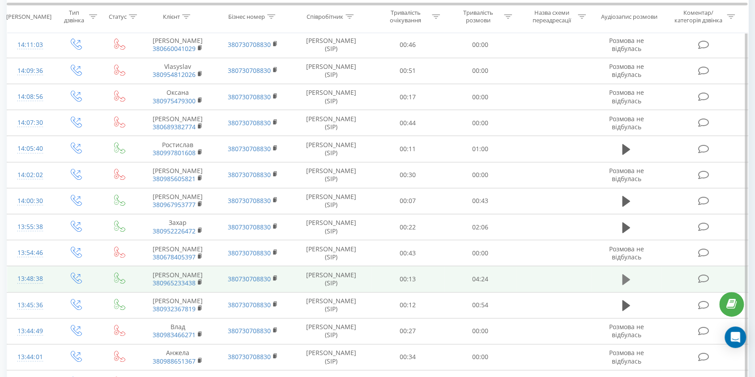
click at [623, 276] on icon at bounding box center [626, 279] width 8 height 11
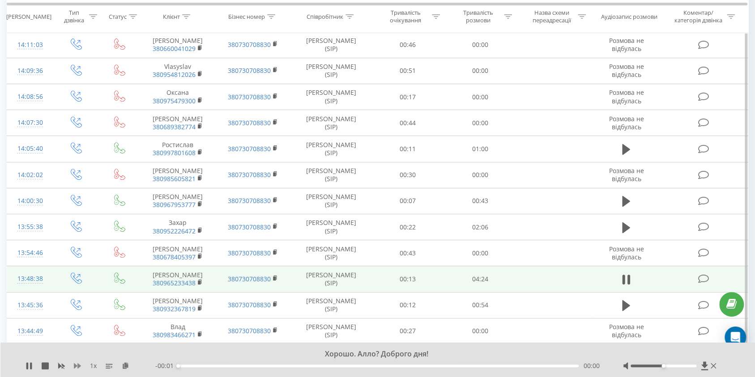
click at [75, 367] on icon at bounding box center [77, 365] width 7 height 5
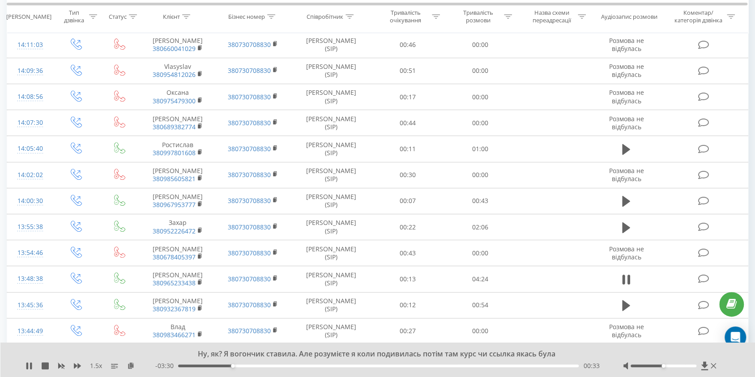
click at [23, 365] on div "Ну, як? Я вогончик ставила. Але розумієте я коли подивилась потім там курс чи с…" at bounding box center [377, 360] width 755 height 34
click at [32, 366] on icon at bounding box center [28, 365] width 7 height 7
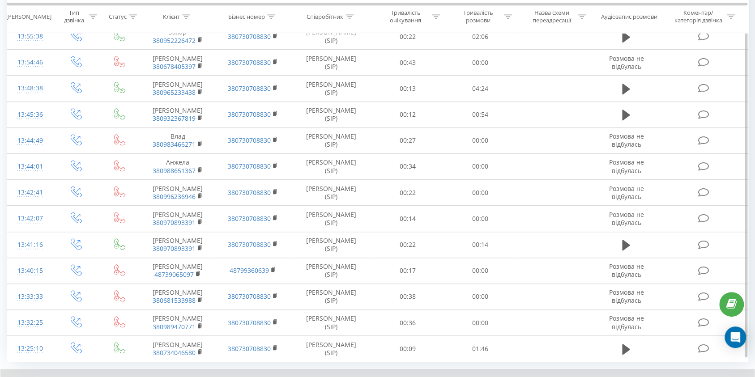
scroll to position [478, 0]
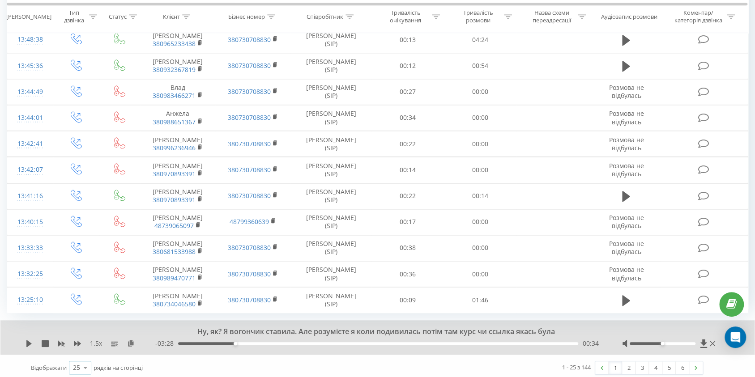
click at [88, 365] on icon at bounding box center [85, 367] width 13 height 17
click at [78, 351] on span "100" at bounding box center [78, 355] width 11 height 8
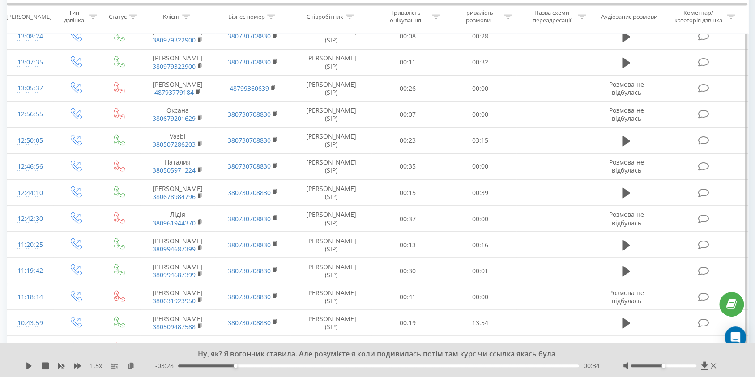
scroll to position [945, 0]
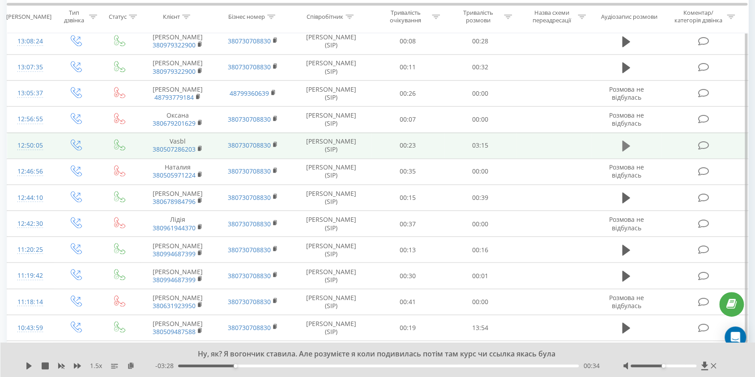
click at [623, 140] on icon at bounding box center [626, 145] width 8 height 11
click at [25, 363] on icon at bounding box center [28, 365] width 7 height 7
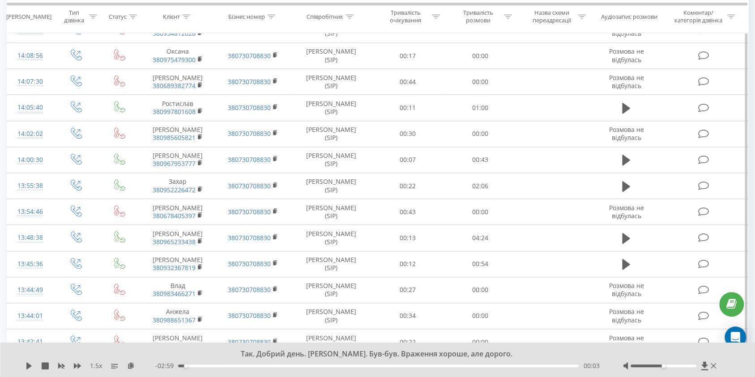
scroll to position [271, 0]
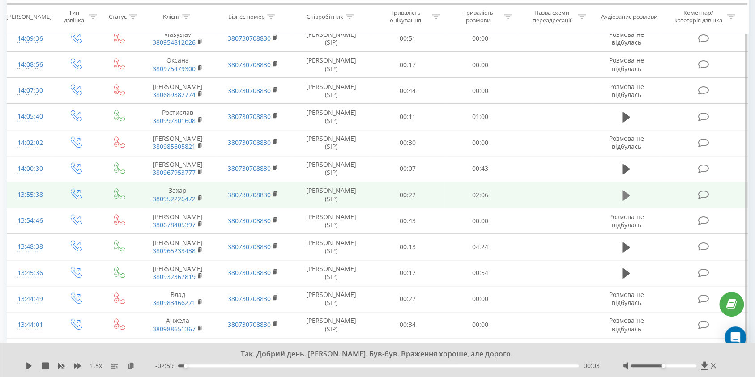
click at [627, 194] on icon at bounding box center [626, 195] width 8 height 11
click at [237, 366] on div "00:05" at bounding box center [378, 366] width 400 height 3
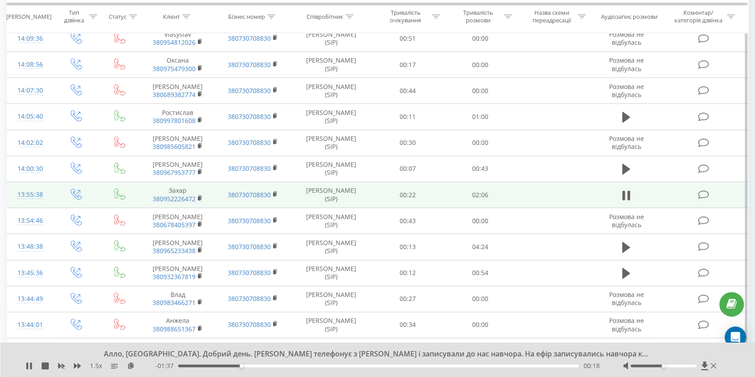
click at [306, 365] on div "00:18" at bounding box center [378, 366] width 400 height 3
click at [384, 365] on div "00:59" at bounding box center [378, 366] width 400 height 3
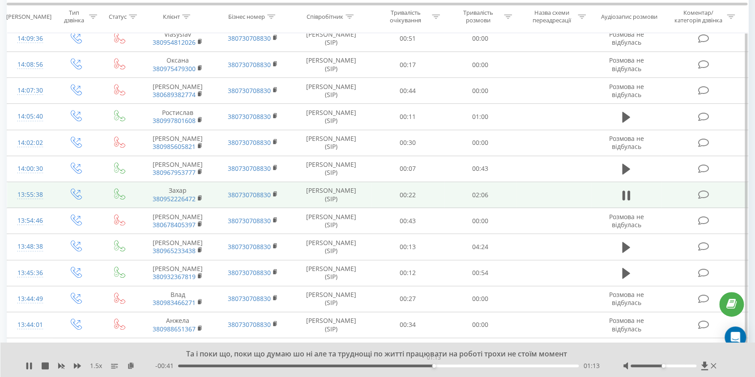
click at [433, 367] on div "01:13" at bounding box center [378, 366] width 400 height 3
click at [130, 365] on icon at bounding box center [131, 365] width 8 height 6
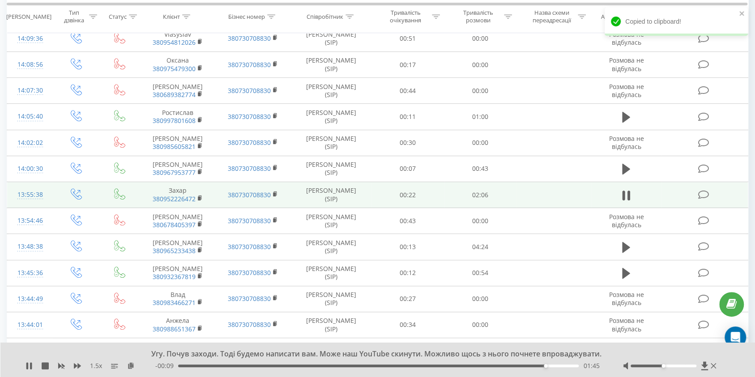
click at [25, 365] on div "Угу. Почув заходи. Тоді будемо написати вам. Може наш YouTube скинути. Можливо …" at bounding box center [377, 360] width 755 height 34
click at [26, 364] on icon at bounding box center [27, 365] width 2 height 7
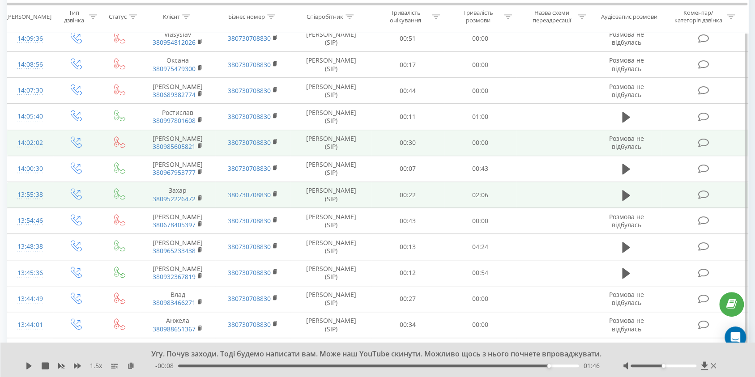
scroll to position [0, 0]
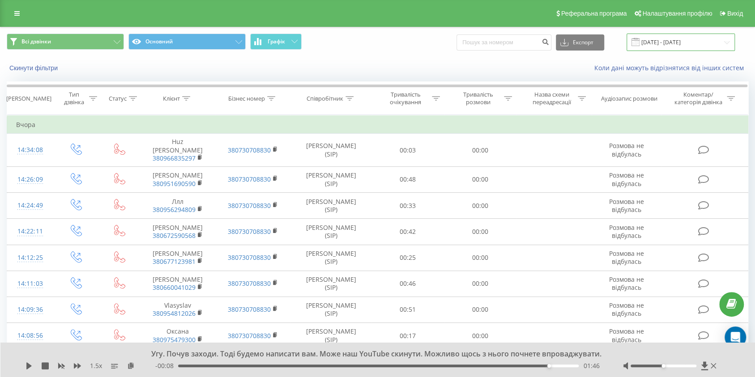
click at [662, 45] on input "14.08.2025 - 20.08.2025" at bounding box center [680, 42] width 108 height 17
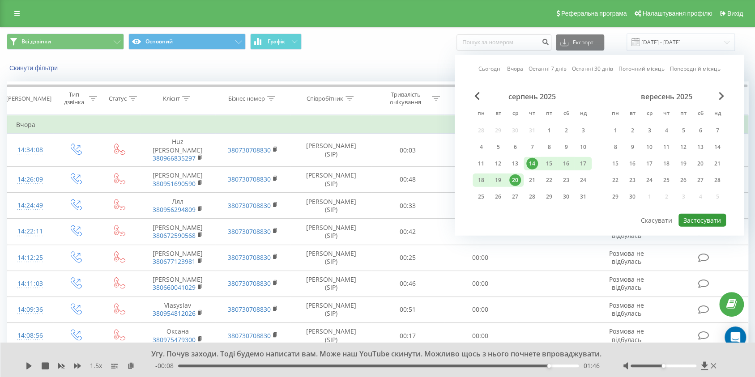
click at [715, 219] on button "Застосувати" at bounding box center [701, 220] width 47 height 13
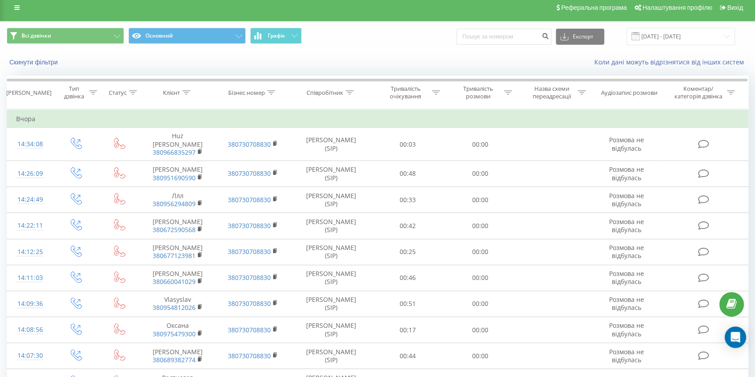
scroll to position [7, 0]
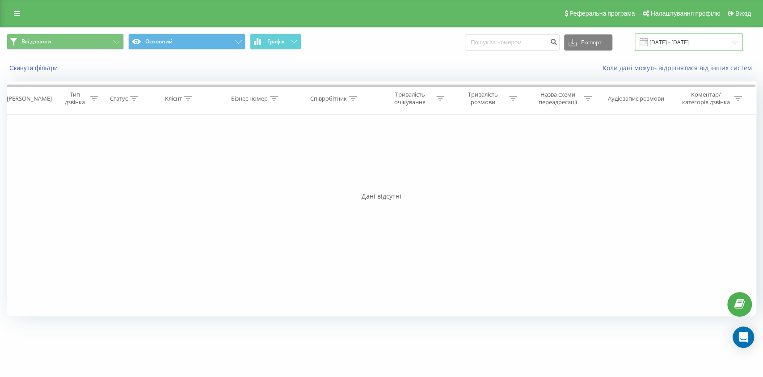
click at [707, 47] on input "[DATE] - [DATE]" at bounding box center [689, 42] width 108 height 17
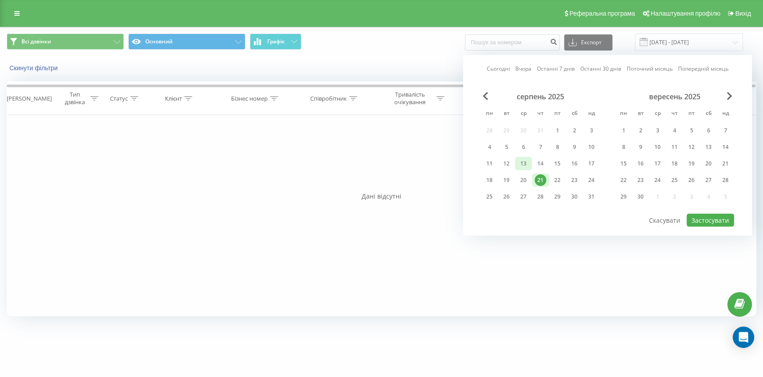
click at [530, 162] on div "13" at bounding box center [523, 163] width 17 height 13
click at [524, 179] on div "20" at bounding box center [524, 180] width 12 height 12
click at [714, 215] on button "Застосувати" at bounding box center [710, 220] width 47 height 13
type input "[DATE] - [DATE]"
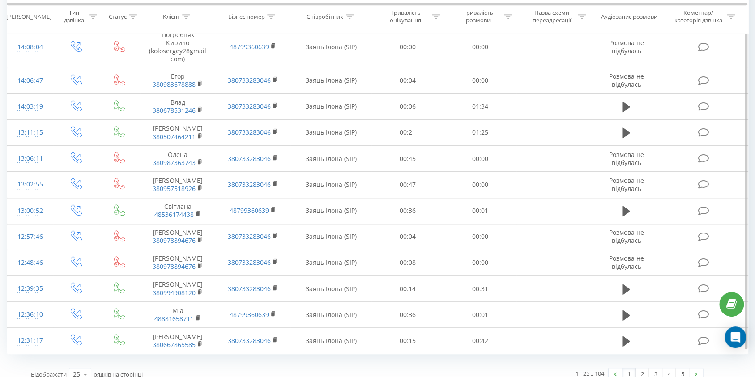
scroll to position [452, 0]
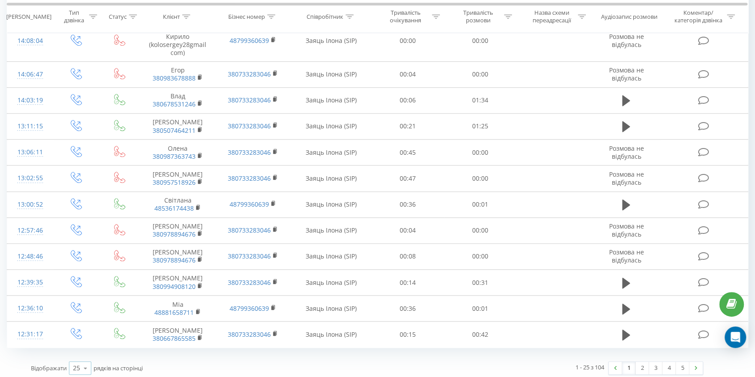
click at [85, 364] on icon at bounding box center [85, 368] width 13 height 17
click at [81, 353] on span "100" at bounding box center [78, 355] width 11 height 8
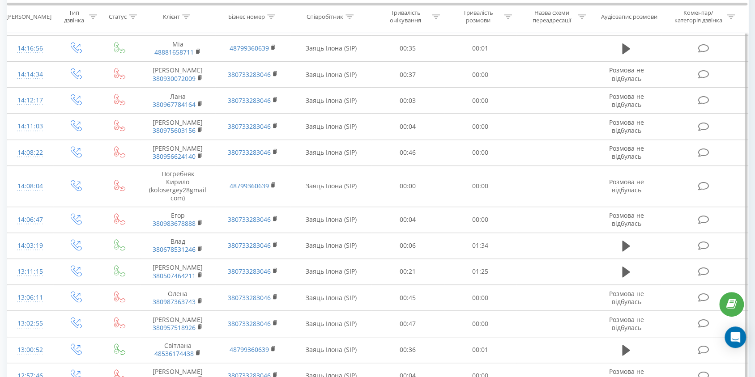
scroll to position [312, 0]
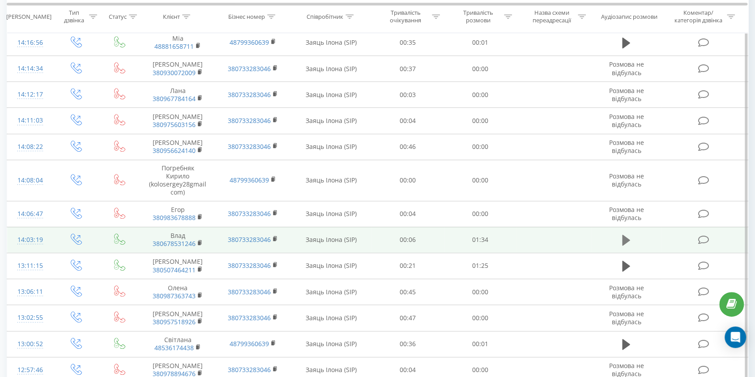
click at [627, 234] on icon at bounding box center [626, 240] width 8 height 13
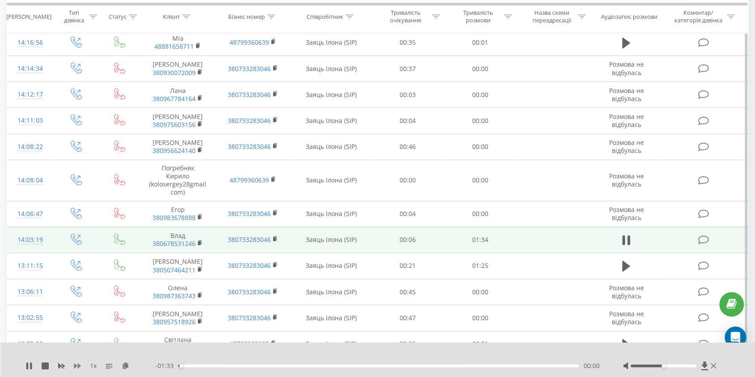
click at [81, 365] on icon at bounding box center [77, 365] width 7 height 7
click at [194, 368] on div "- 01:31 00:02 00:02" at bounding box center [377, 365] width 445 height 9
click at [207, 369] on div "- 01:30 00:02 00:02" at bounding box center [377, 365] width 445 height 9
click at [216, 366] on div "00:09" at bounding box center [378, 366] width 400 height 3
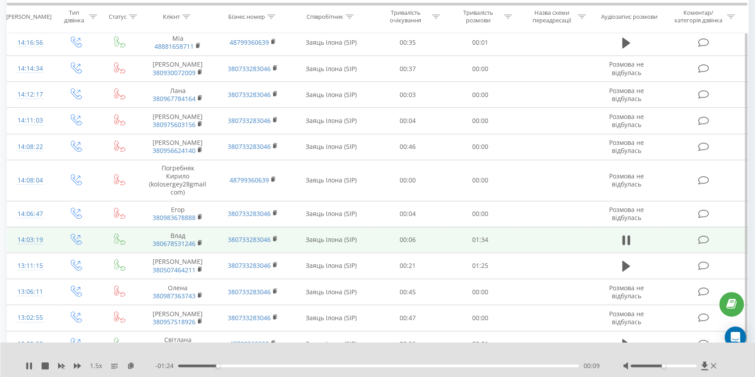
drag, startPoint x: 241, startPoint y: 365, endPoint x: 256, endPoint y: 366, distance: 15.7
click at [241, 365] on div "00:09" at bounding box center [378, 366] width 400 height 3
click at [133, 367] on icon at bounding box center [131, 365] width 8 height 6
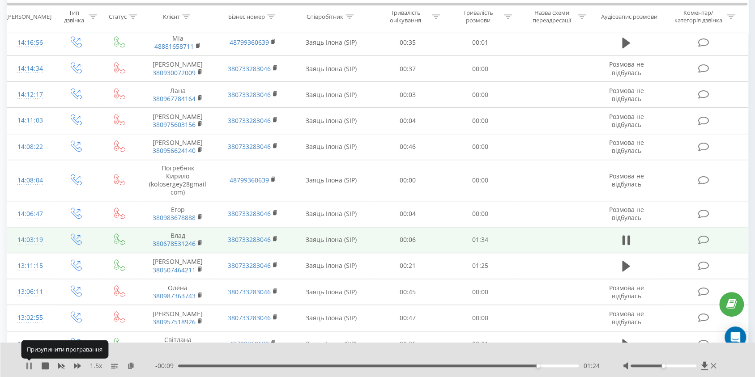
click at [27, 366] on icon at bounding box center [27, 365] width 2 height 7
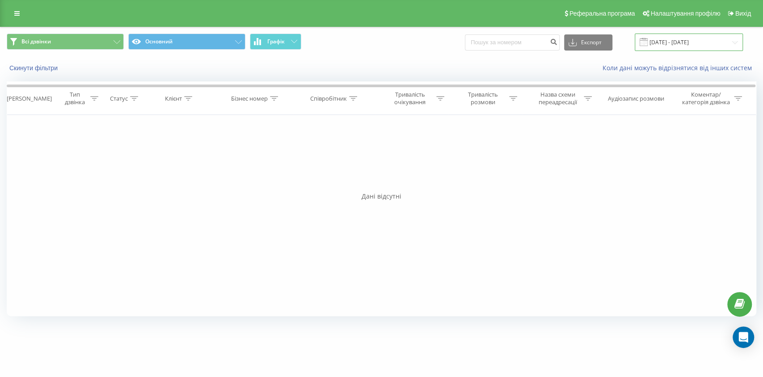
click at [699, 43] on input "[DATE] - [DATE]" at bounding box center [689, 42] width 108 height 17
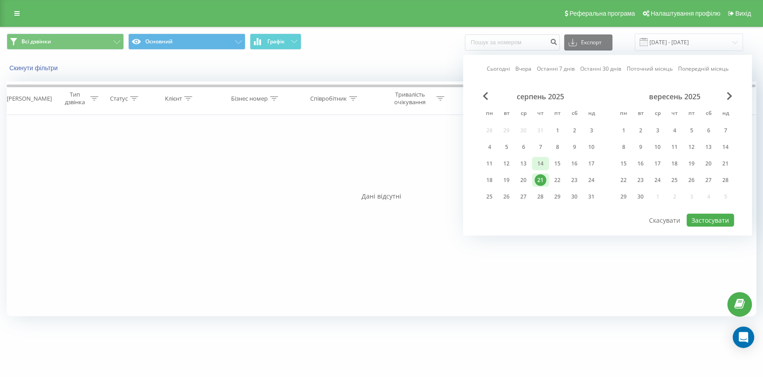
click at [540, 160] on div "14" at bounding box center [541, 164] width 12 height 12
click at [527, 163] on div "13" at bounding box center [524, 164] width 12 height 12
click at [530, 178] on div "20" at bounding box center [523, 180] width 17 height 13
click at [524, 161] on div "13" at bounding box center [524, 164] width 12 height 12
click at [711, 215] on button "Застосувати" at bounding box center [710, 220] width 47 height 13
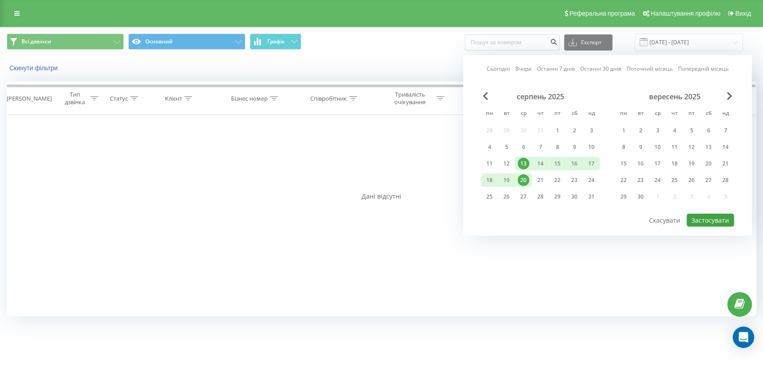
type input "[DATE] - [DATE]"
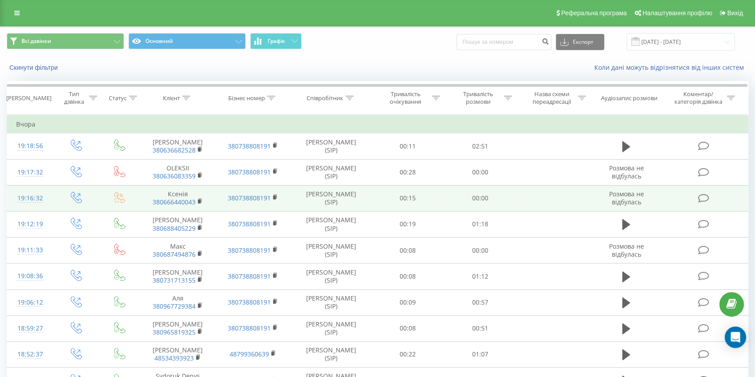
scroll to position [2, 0]
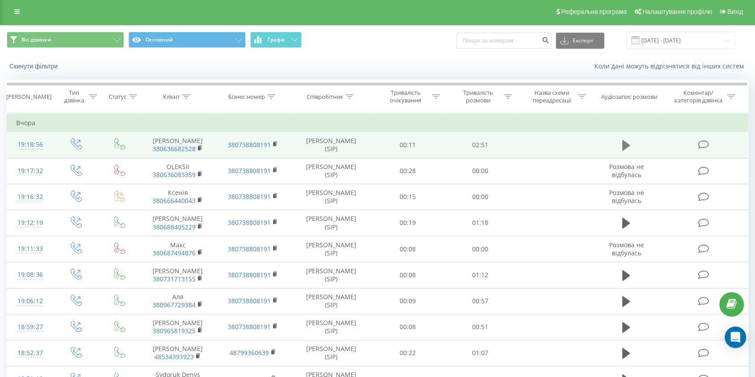
click at [621, 144] on button at bounding box center [625, 145] width 13 height 13
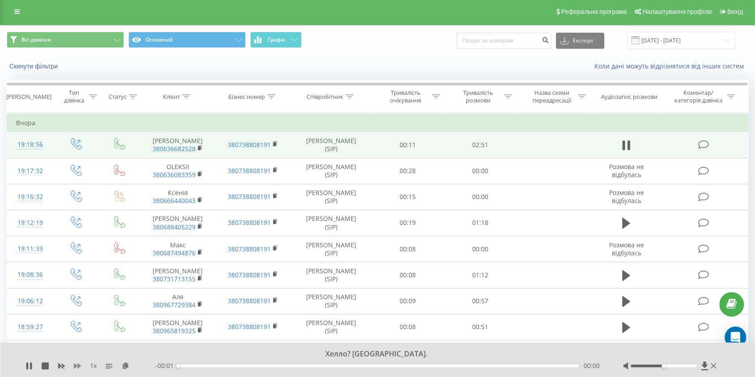
click at [78, 367] on icon at bounding box center [77, 365] width 7 height 5
click at [125, 365] on icon at bounding box center [126, 365] width 8 height 6
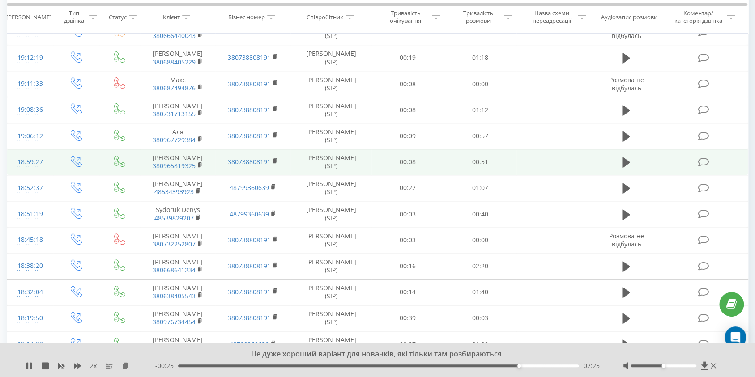
scroll to position [166, 0]
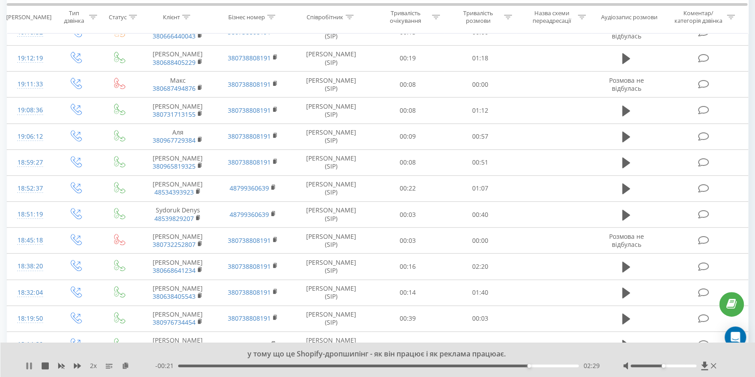
click at [30, 363] on icon at bounding box center [31, 365] width 2 height 7
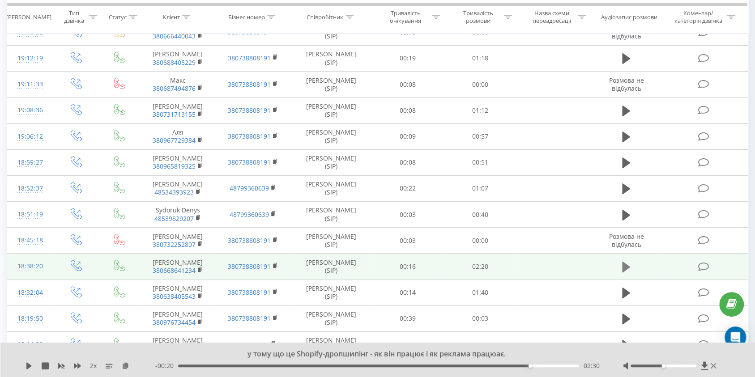
click at [628, 264] on icon at bounding box center [626, 267] width 8 height 11
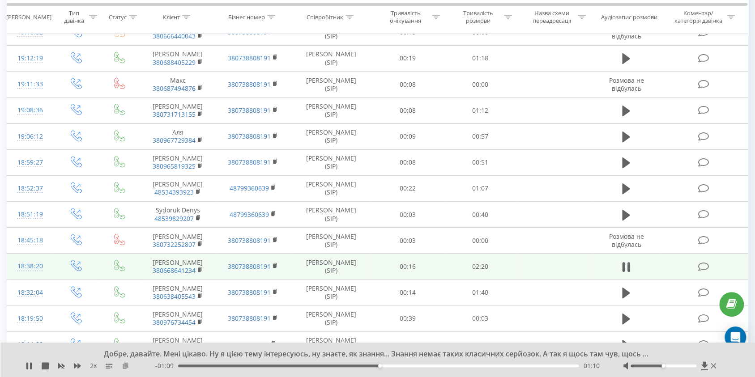
click at [123, 364] on icon at bounding box center [126, 365] width 8 height 6
